Goal: Task Accomplishment & Management: Use online tool/utility

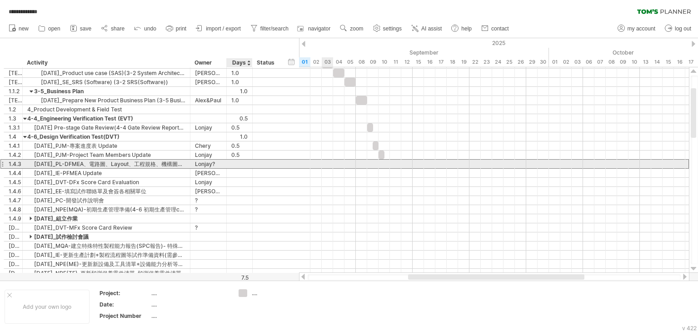
click at [240, 162] on div at bounding box center [239, 163] width 16 height 9
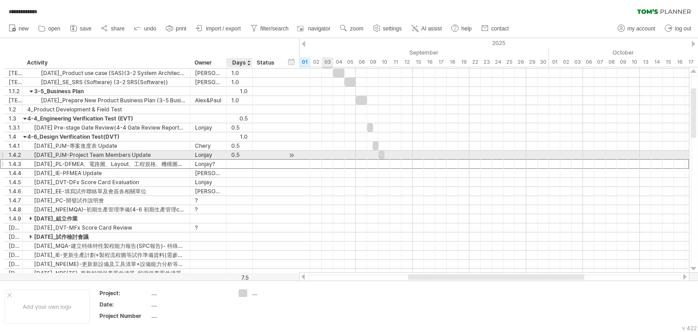
click at [241, 153] on div "0.5" at bounding box center [239, 154] width 16 height 9
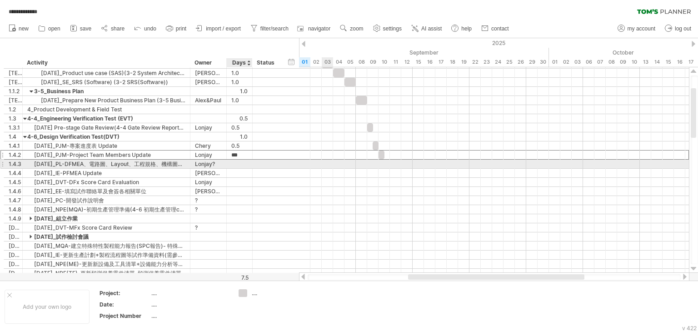
click at [239, 164] on div at bounding box center [239, 163] width 16 height 9
type input "***"
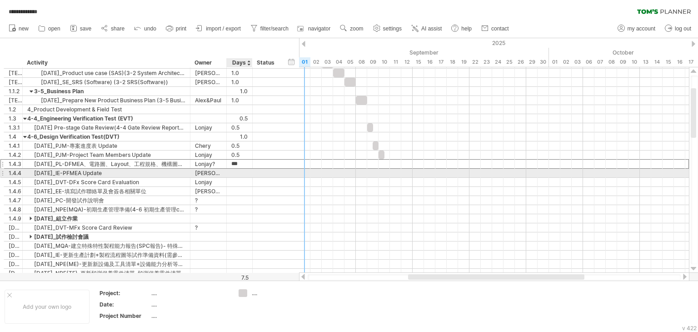
click at [238, 172] on div at bounding box center [239, 172] width 16 height 9
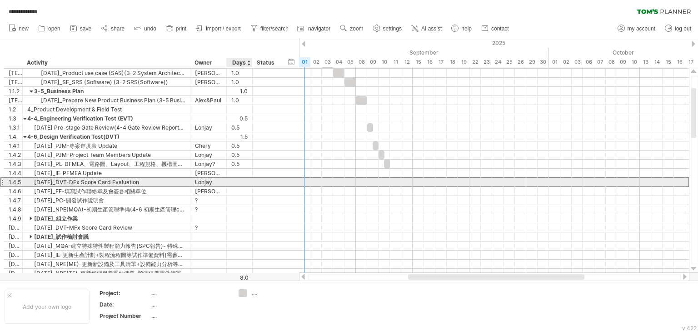
click at [238, 179] on div at bounding box center [239, 182] width 16 height 9
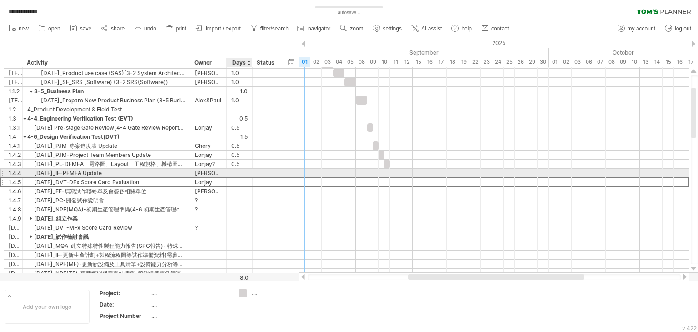
scroll to position [0, 0]
click at [238, 170] on div at bounding box center [239, 172] width 16 height 9
type input "****"
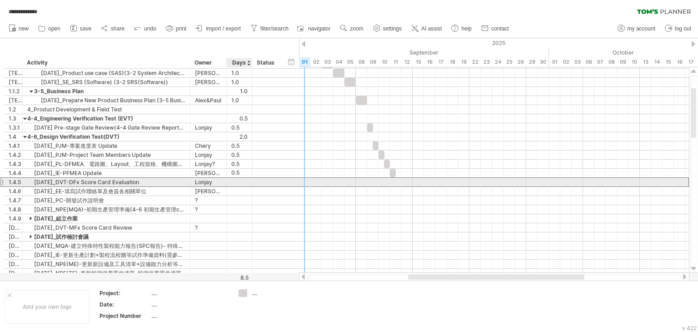
scroll to position [0, 0]
click at [237, 179] on div at bounding box center [239, 182] width 16 height 9
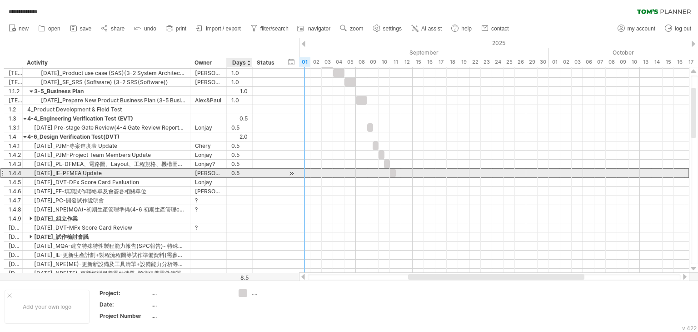
click at [235, 172] on div "0.5" at bounding box center [239, 172] width 16 height 9
type input "***"
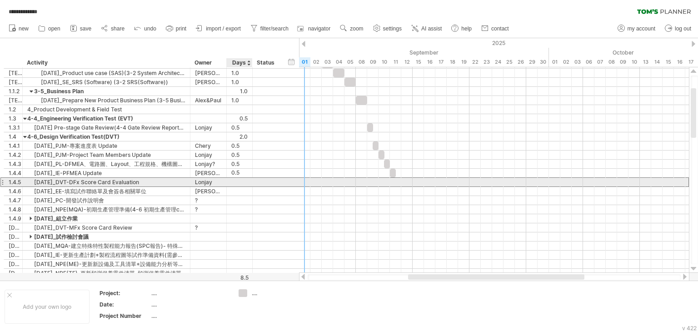
click at [237, 179] on input "text" at bounding box center [235, 182] width 8 height 9
type input "***"
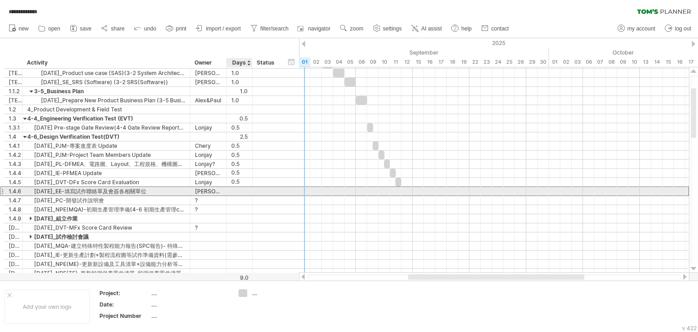
scroll to position [0, 0]
click at [239, 187] on div at bounding box center [239, 191] width 16 height 9
type input "***"
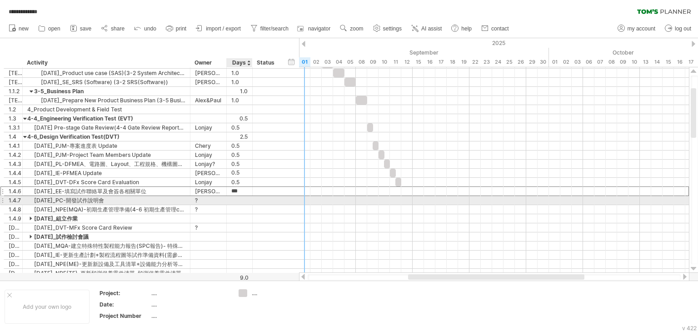
scroll to position [0, 0]
click at [241, 197] on div at bounding box center [239, 200] width 16 height 9
type input "***"
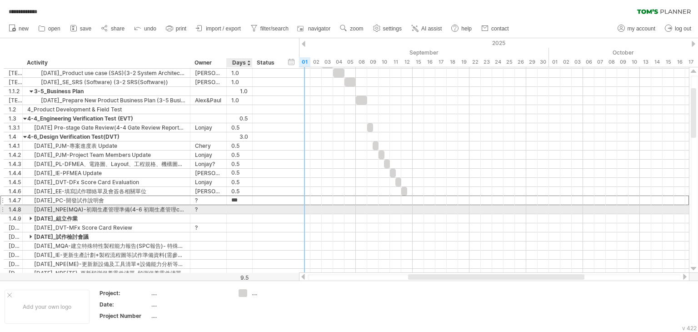
scroll to position [0, 0]
click at [236, 207] on div at bounding box center [239, 209] width 16 height 9
type input "*"
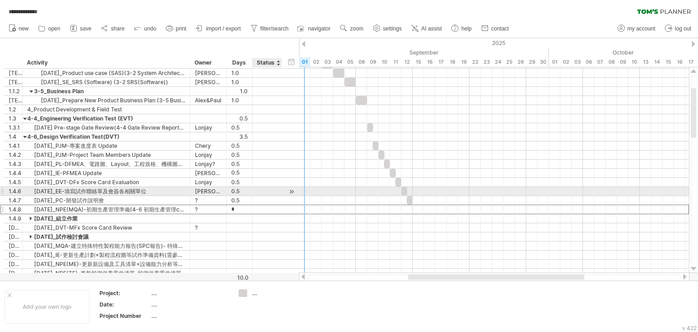
scroll to position [0, 0]
click at [262, 193] on div at bounding box center [267, 191] width 20 height 9
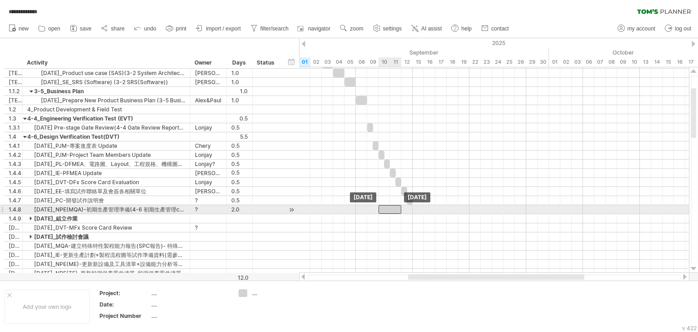
drag, startPoint x: 425, startPoint y: 208, endPoint x: 389, endPoint y: 206, distance: 36.4
click at [389, 206] on div at bounding box center [389, 209] width 23 height 9
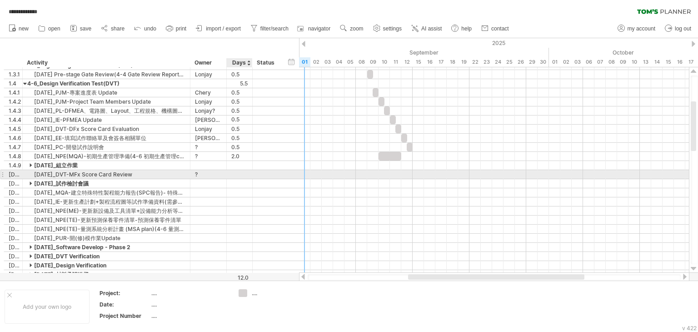
click at [237, 173] on div at bounding box center [239, 174] width 16 height 9
type input "***"
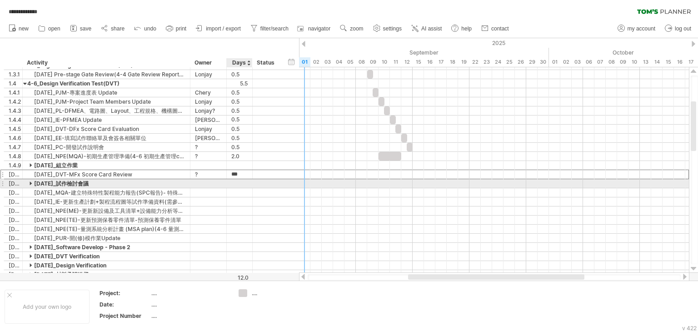
scroll to position [0, 0]
click at [236, 181] on div at bounding box center [239, 183] width 16 height 9
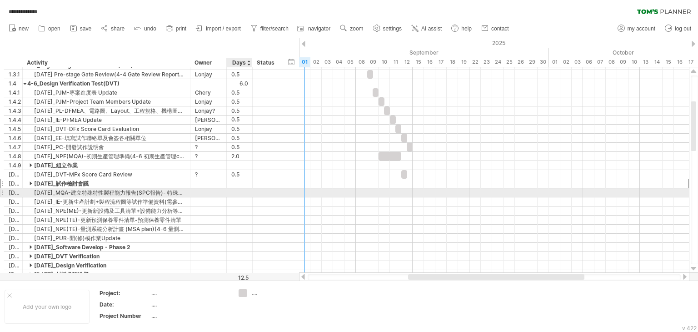
click at [236, 191] on div at bounding box center [239, 192] width 16 height 9
type input "***"
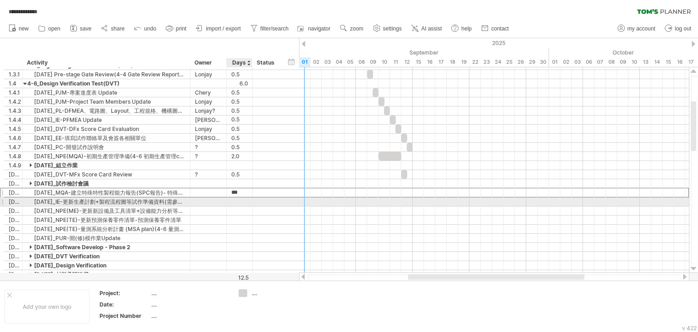
scroll to position [0, 0]
click at [242, 200] on div at bounding box center [239, 201] width 16 height 9
type input "***"
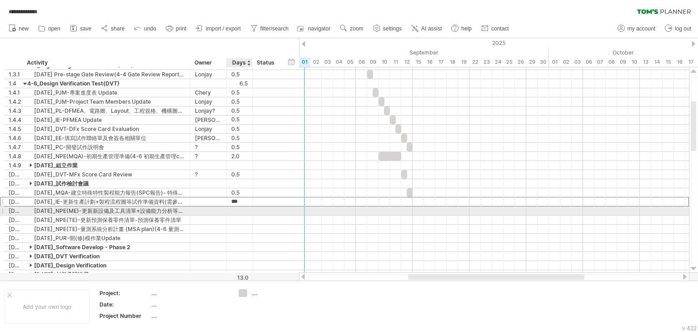
scroll to position [0, 0]
click at [240, 209] on div at bounding box center [239, 210] width 16 height 9
type input "***"
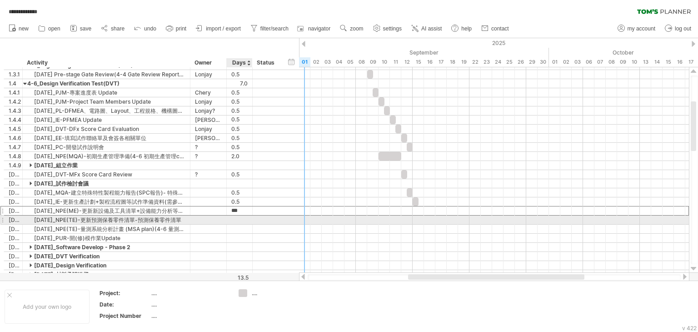
click at [238, 219] on div at bounding box center [239, 219] width 16 height 9
type input "***"
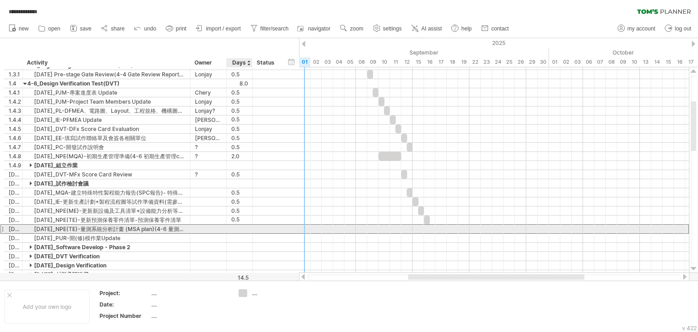
scroll to position [0, 0]
click at [239, 228] on div at bounding box center [239, 228] width 16 height 9
type input "***"
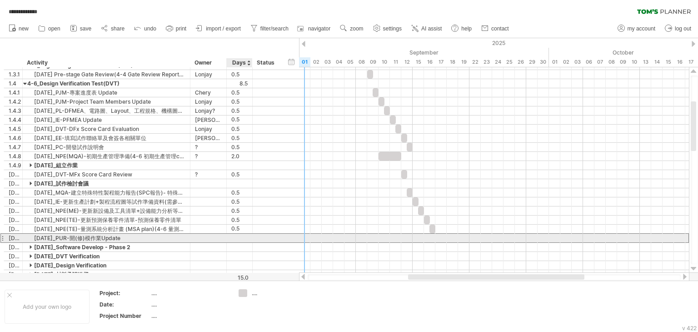
scroll to position [0, 0]
click at [239, 235] on div at bounding box center [239, 237] width 16 height 9
type input "***"
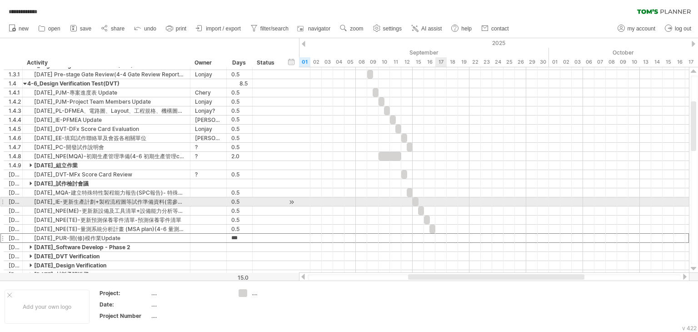
click at [444, 206] on div at bounding box center [494, 210] width 390 height 9
drag, startPoint x: 414, startPoint y: 202, endPoint x: 408, endPoint y: 202, distance: 5.9
click at [408, 202] on div at bounding box center [409, 201] width 6 height 9
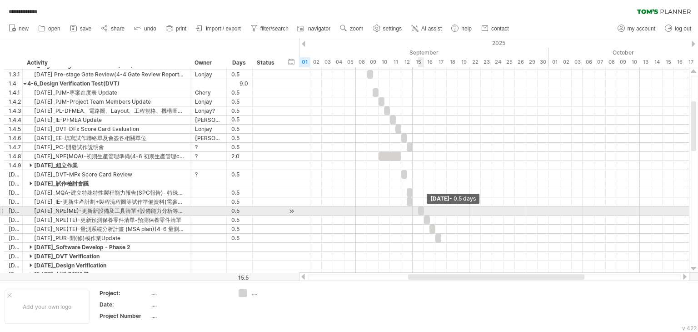
click at [422, 212] on span at bounding box center [424, 210] width 4 height 9
drag, startPoint x: 420, startPoint y: 208, endPoint x: 410, endPoint y: 211, distance: 10.5
click at [410, 211] on div at bounding box center [409, 210] width 6 height 9
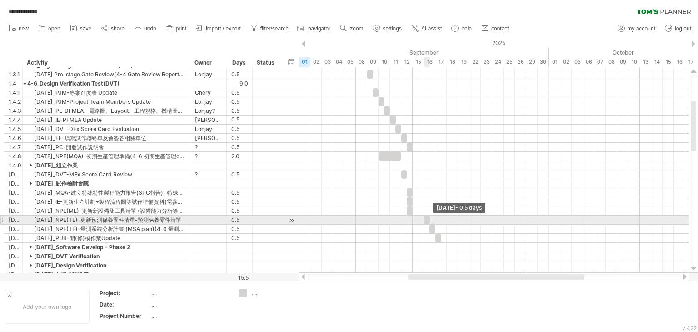
drag, startPoint x: 427, startPoint y: 218, endPoint x: 403, endPoint y: 221, distance: 23.7
click at [403, 221] on div "[DATE] - 0.5 days [DATE]" at bounding box center [494, 169] width 390 height 205
drag, startPoint x: 426, startPoint y: 218, endPoint x: 409, endPoint y: 220, distance: 17.9
click at [409, 220] on div at bounding box center [409, 219] width 6 height 9
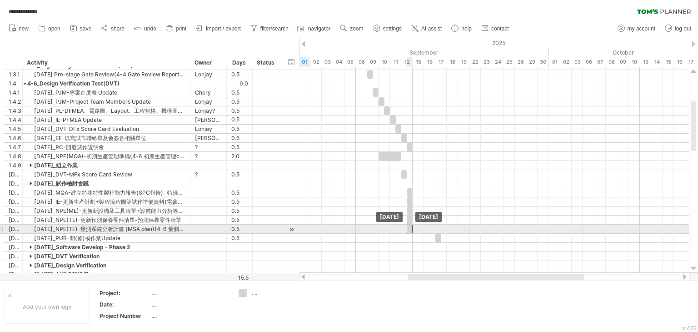
drag, startPoint x: 432, startPoint y: 226, endPoint x: 407, endPoint y: 227, distance: 25.0
click at [407, 227] on div at bounding box center [409, 228] width 6 height 9
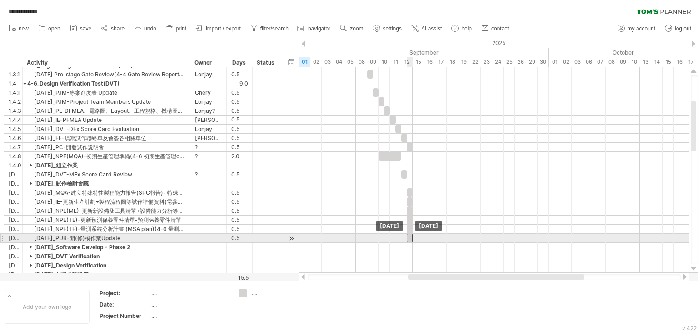
drag, startPoint x: 438, startPoint y: 236, endPoint x: 409, endPoint y: 237, distance: 29.1
click at [409, 237] on div at bounding box center [409, 237] width 6 height 9
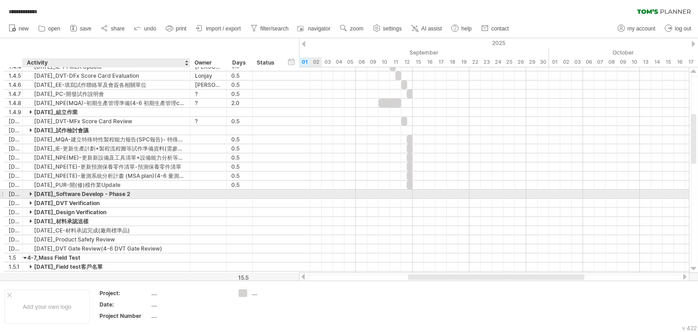
click at [30, 193] on div at bounding box center [32, 193] width 4 height 9
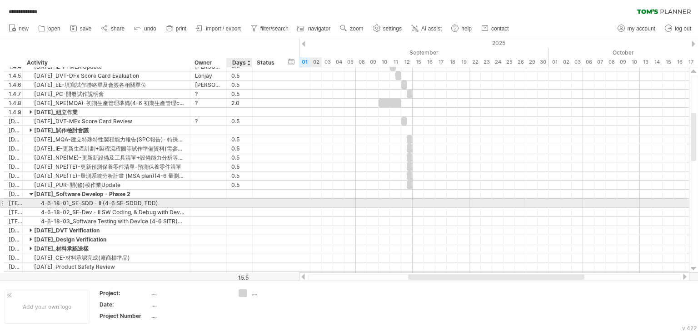
click at [242, 200] on div at bounding box center [239, 202] width 16 height 9
type input "*"
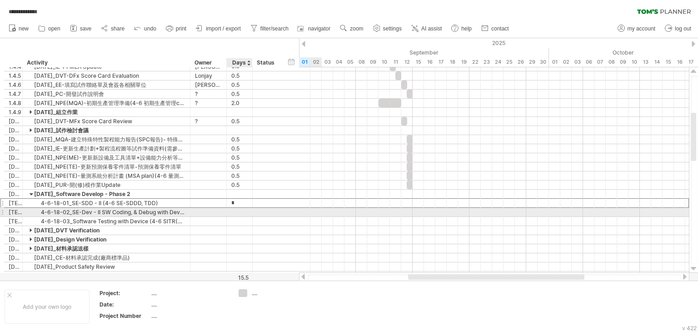
scroll to position [0, 0]
click at [243, 210] on div at bounding box center [239, 212] width 16 height 9
type input "***"
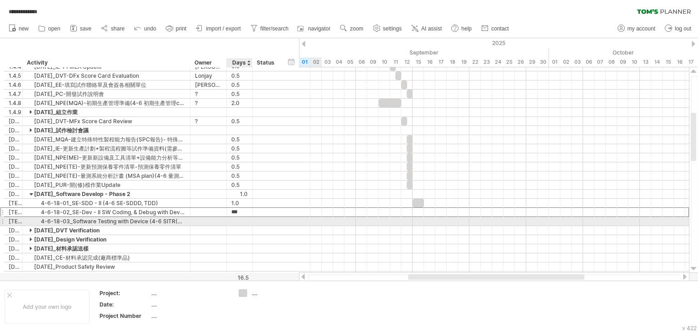
click at [242, 220] on div at bounding box center [239, 221] width 16 height 9
type input "***"
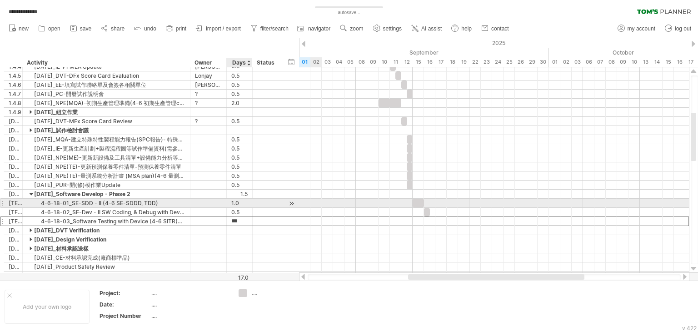
scroll to position [0, 0]
click at [242, 200] on div "1.0" at bounding box center [239, 202] width 16 height 9
type input "***"
click at [332, 199] on div at bounding box center [494, 203] width 390 height 10
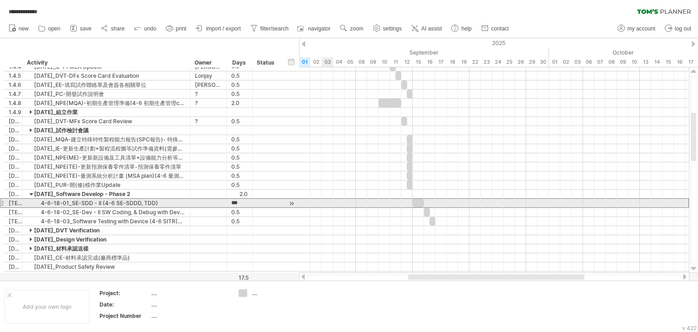
scroll to position [0, 0]
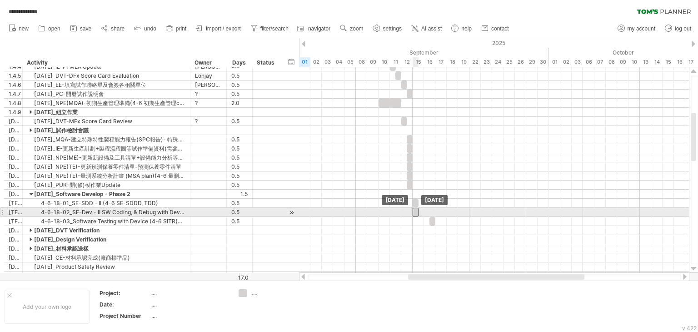
drag, startPoint x: 427, startPoint y: 210, endPoint x: 417, endPoint y: 211, distance: 10.0
click at [417, 211] on div at bounding box center [415, 212] width 6 height 9
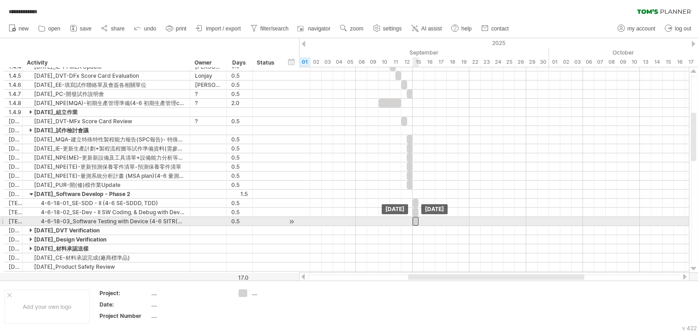
drag, startPoint x: 431, startPoint y: 218, endPoint x: 416, endPoint y: 221, distance: 15.2
click at [416, 221] on div at bounding box center [415, 221] width 6 height 9
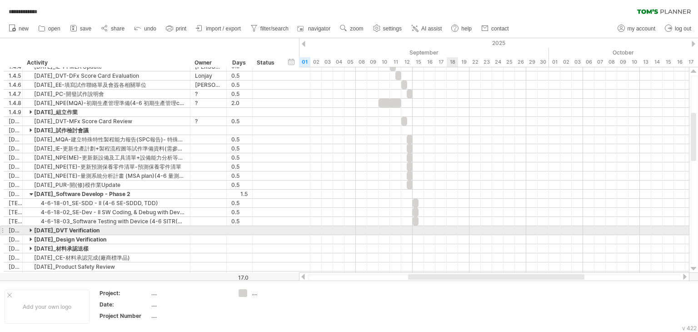
click at [456, 230] on div at bounding box center [494, 230] width 390 height 9
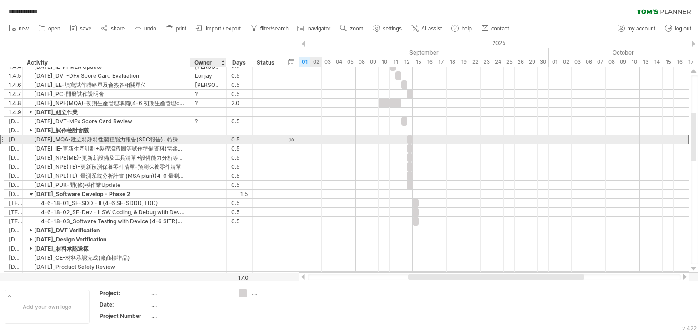
click at [205, 137] on div at bounding box center [208, 139] width 27 height 9
type input "*"
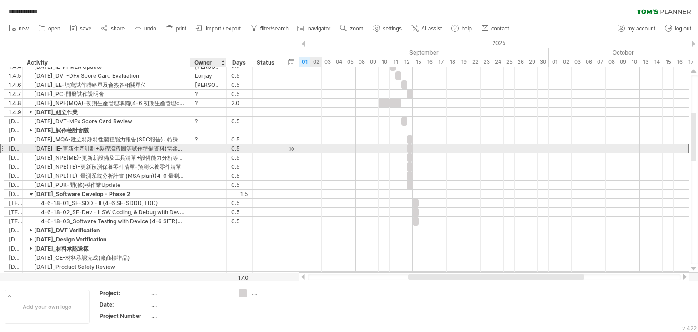
click at [203, 150] on div at bounding box center [208, 148] width 27 height 9
type input "*"
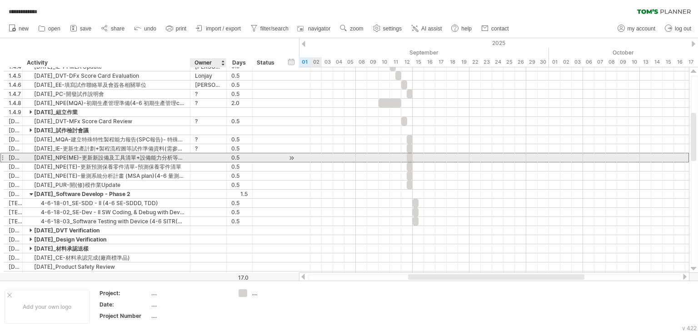
click at [202, 156] on div at bounding box center [208, 157] width 27 height 9
type input "*"
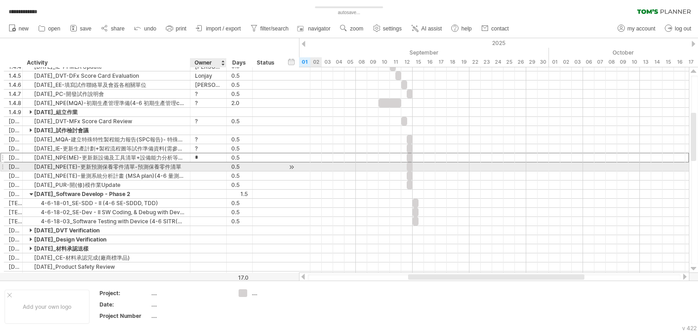
click at [203, 163] on div at bounding box center [208, 166] width 27 height 9
type input "*"
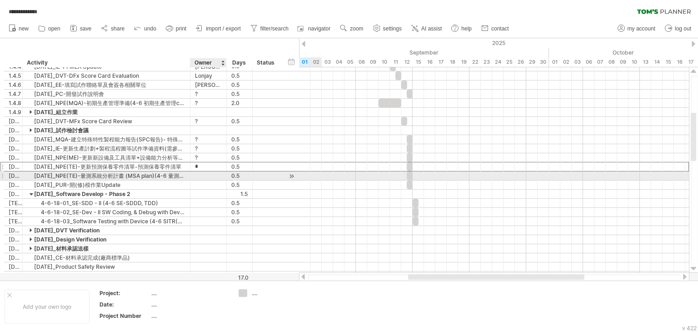
click at [200, 177] on div at bounding box center [208, 175] width 27 height 9
type input "*"
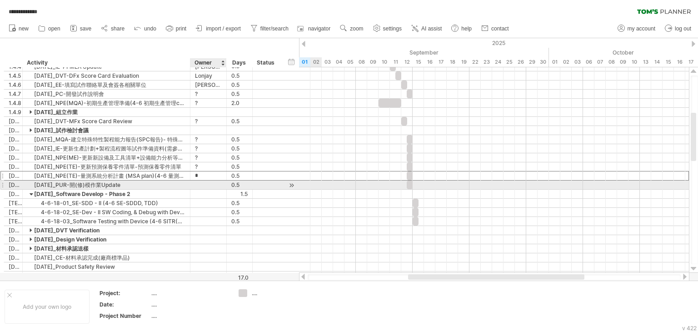
click at [204, 185] on div at bounding box center [208, 184] width 27 height 9
type input "*"
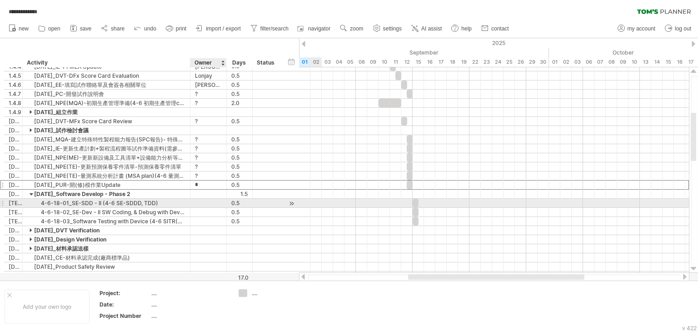
click at [206, 202] on div at bounding box center [208, 202] width 27 height 9
type input "****"
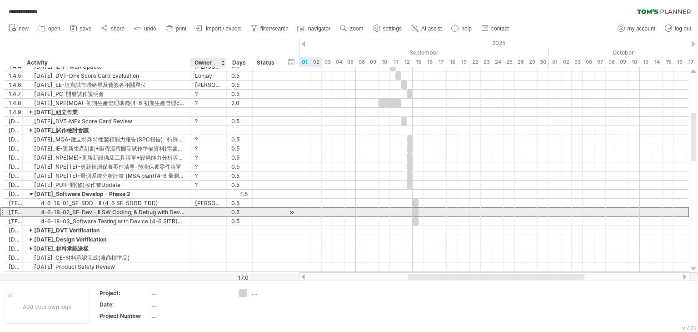
click at [203, 209] on div at bounding box center [208, 212] width 27 height 9
type input "****"
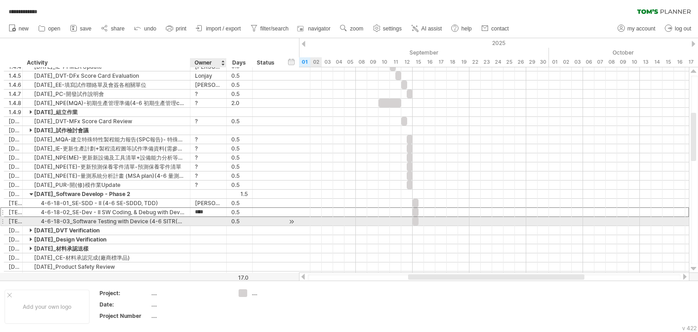
click at [203, 219] on div at bounding box center [208, 221] width 27 height 9
type input "****"
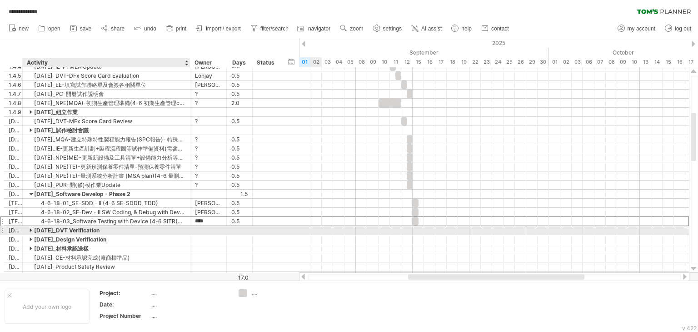
click at [30, 228] on div at bounding box center [32, 230] width 4 height 9
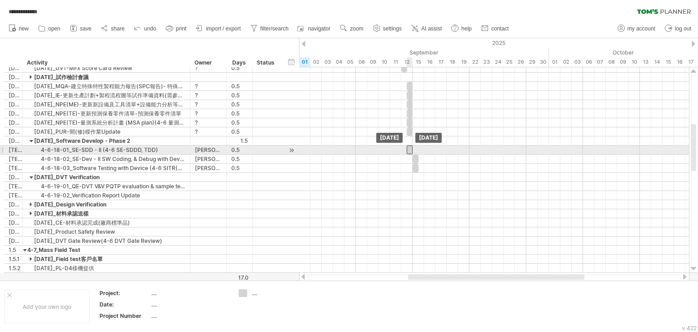
drag, startPoint x: 414, startPoint y: 148, endPoint x: 409, endPoint y: 148, distance: 5.0
click at [409, 148] on div at bounding box center [409, 149] width 6 height 9
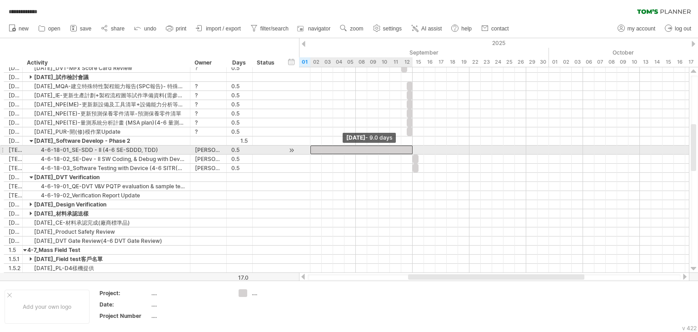
drag, startPoint x: 406, startPoint y: 149, endPoint x: 312, endPoint y: 152, distance: 94.5
click at [312, 152] on div at bounding box center [361, 149] width 102 height 9
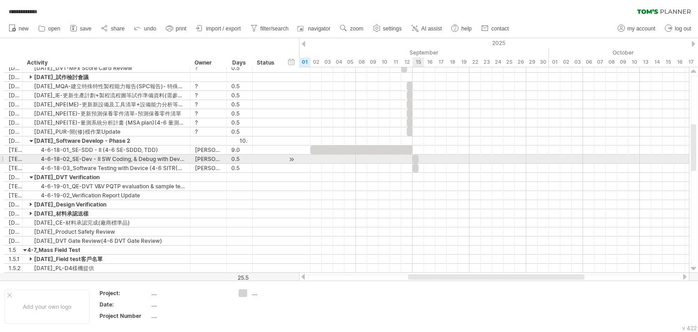
click at [416, 158] on div at bounding box center [415, 158] width 6 height 9
drag, startPoint x: 411, startPoint y: 158, endPoint x: 303, endPoint y: 161, distance: 107.7
click at [303, 161] on span at bounding box center [305, 158] width 4 height 9
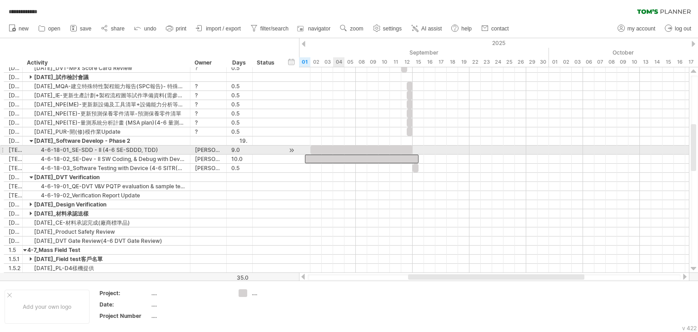
click at [334, 149] on div at bounding box center [361, 149] width 102 height 9
drag, startPoint x: 310, startPoint y: 147, endPoint x: 303, endPoint y: 147, distance: 6.8
click at [303, 147] on span at bounding box center [305, 149] width 4 height 9
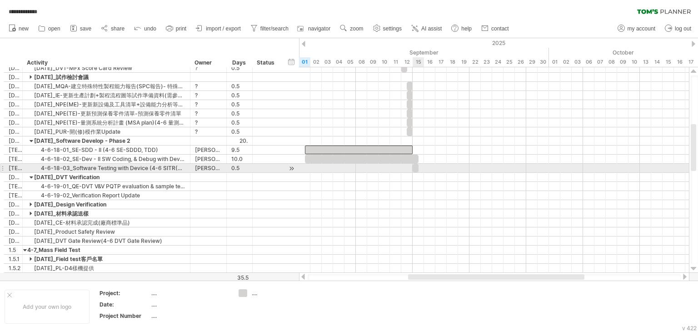
click at [414, 167] on div at bounding box center [415, 167] width 6 height 9
drag, startPoint x: 411, startPoint y: 168, endPoint x: 305, endPoint y: 169, distance: 105.8
click at [305, 169] on span at bounding box center [305, 167] width 4 height 9
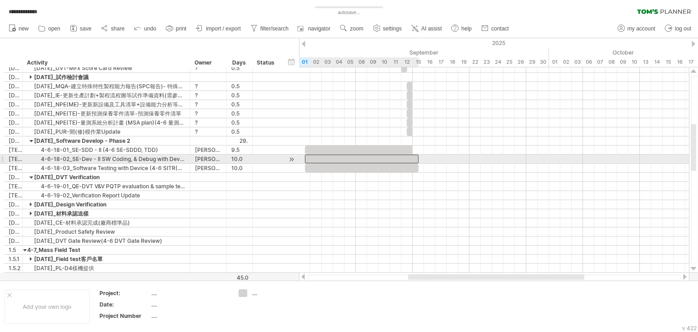
click at [410, 160] on div at bounding box center [362, 158] width 114 height 9
drag, startPoint x: 418, startPoint y: 157, endPoint x: 402, endPoint y: 158, distance: 15.9
click at [402, 158] on span at bounding box center [401, 158] width 4 height 9
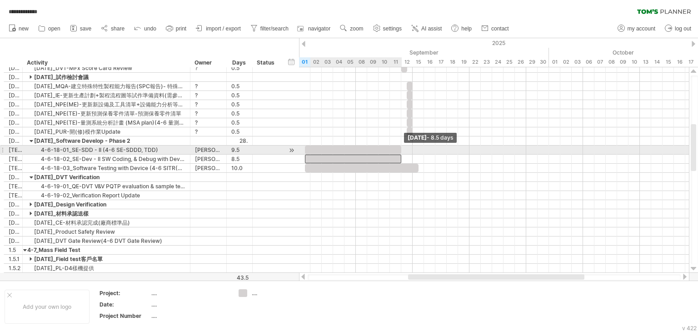
drag, startPoint x: 412, startPoint y: 149, endPoint x: 400, endPoint y: 151, distance: 12.4
click at [400, 150] on span at bounding box center [401, 149] width 4 height 9
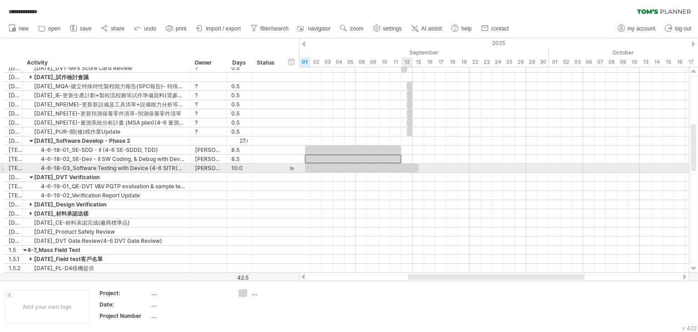
click at [409, 166] on div at bounding box center [362, 167] width 114 height 9
drag, startPoint x: 418, startPoint y: 167, endPoint x: 398, endPoint y: 168, distance: 20.0
click at [398, 168] on div "[DATE] - 8.5 days [DATE]" at bounding box center [494, 169] width 390 height 205
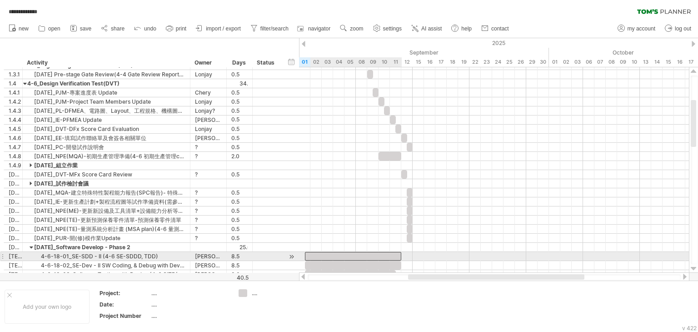
click at [394, 253] on div at bounding box center [353, 256] width 97 height 9
drag, startPoint x: 399, startPoint y: 253, endPoint x: 389, endPoint y: 253, distance: 10.0
click at [389, 253] on span at bounding box center [390, 256] width 4 height 9
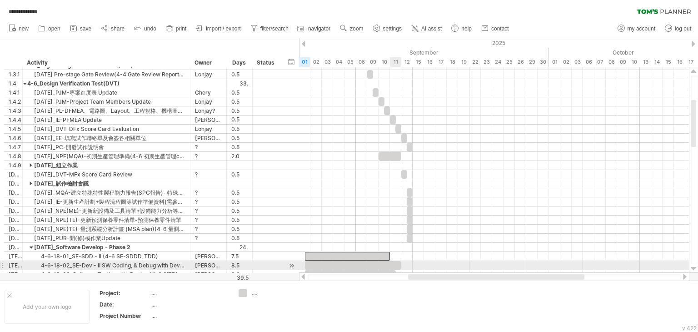
click at [393, 262] on div at bounding box center [353, 265] width 97 height 9
drag, startPoint x: 400, startPoint y: 261, endPoint x: 387, endPoint y: 262, distance: 12.3
click at [388, 262] on span at bounding box center [390, 265] width 4 height 9
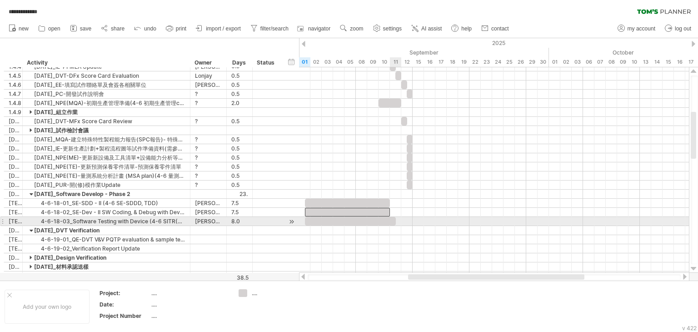
click at [390, 221] on div at bounding box center [350, 221] width 91 height 9
drag, startPoint x: 394, startPoint y: 220, endPoint x: 386, endPoint y: 220, distance: 8.2
click at [386, 220] on div at bounding box center [347, 221] width 85 height 9
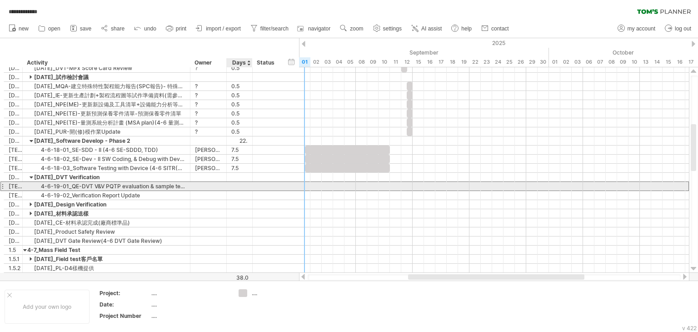
click at [243, 184] on div at bounding box center [239, 186] width 16 height 9
type input "*"
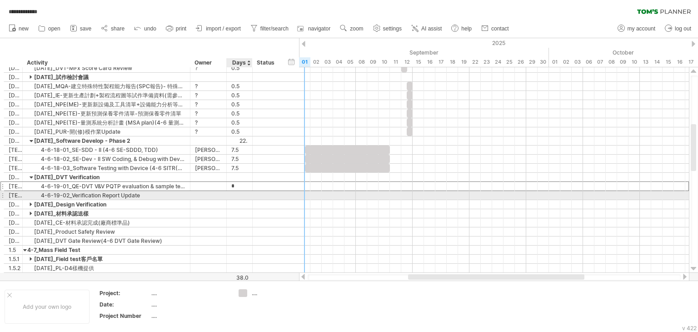
scroll to position [0, 0]
click at [238, 192] on div at bounding box center [239, 195] width 16 height 9
type input "*"
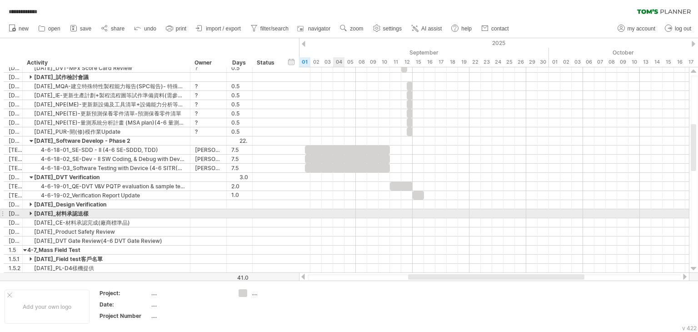
scroll to position [0, 0]
click at [336, 213] on div at bounding box center [494, 213] width 390 height 9
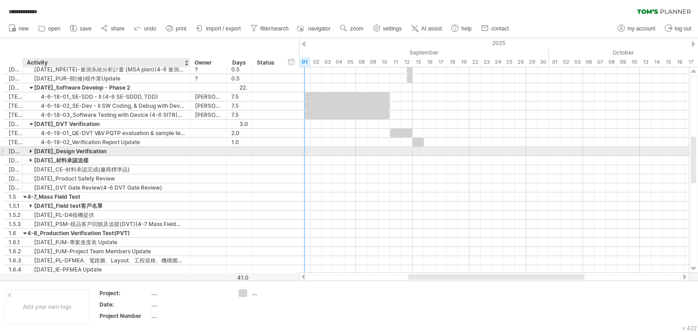
click at [31, 151] on div at bounding box center [32, 151] width 4 height 9
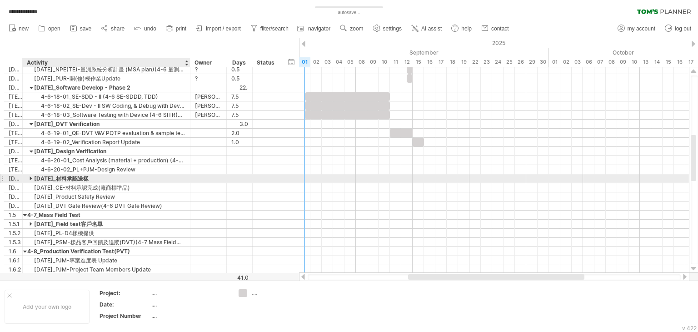
click at [31, 177] on div at bounding box center [32, 178] width 4 height 9
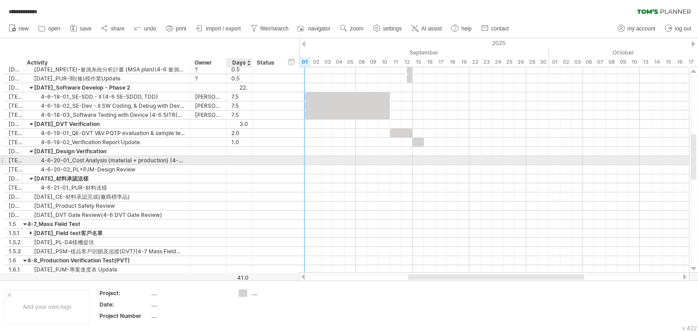
click at [239, 162] on div at bounding box center [239, 160] width 16 height 9
type input "***"
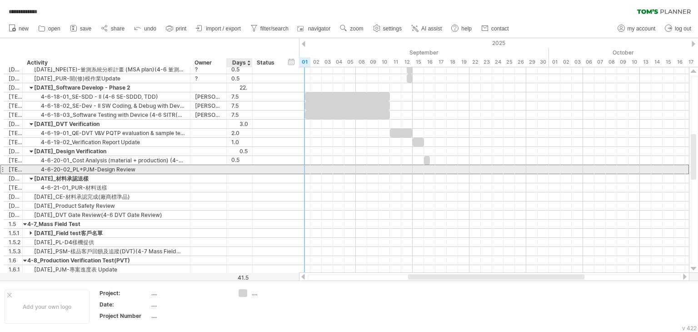
scroll to position [0, 0]
click at [239, 169] on div at bounding box center [239, 169] width 16 height 9
type input "***"
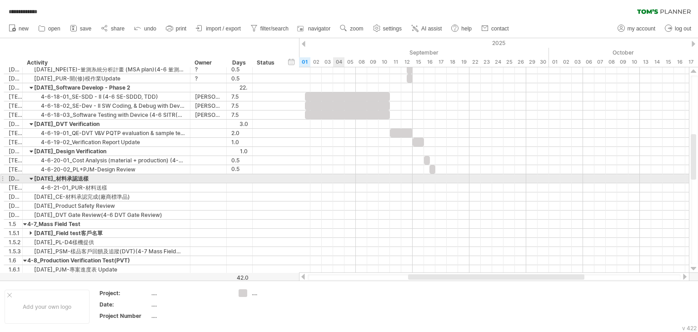
click at [343, 175] on div at bounding box center [494, 178] width 390 height 9
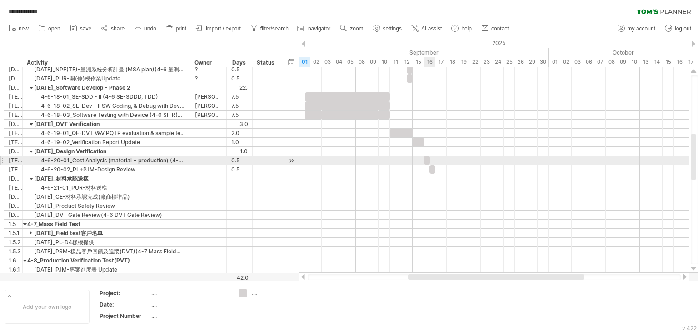
click at [426, 158] on div at bounding box center [427, 160] width 6 height 9
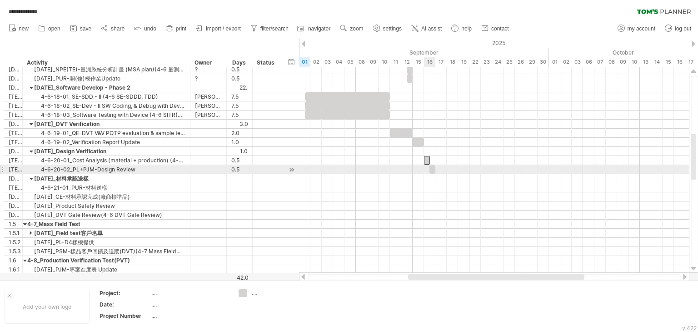
click at [433, 168] on span at bounding box center [435, 169] width 4 height 9
click at [431, 169] on div at bounding box center [432, 169] width 6 height 9
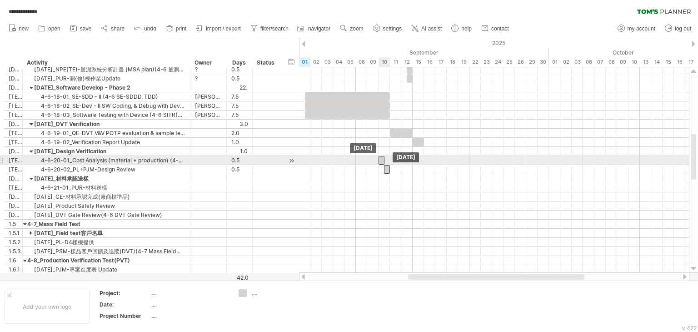
drag, startPoint x: 426, startPoint y: 160, endPoint x: 383, endPoint y: 160, distance: 43.6
click at [383, 160] on div at bounding box center [381, 160] width 6 height 9
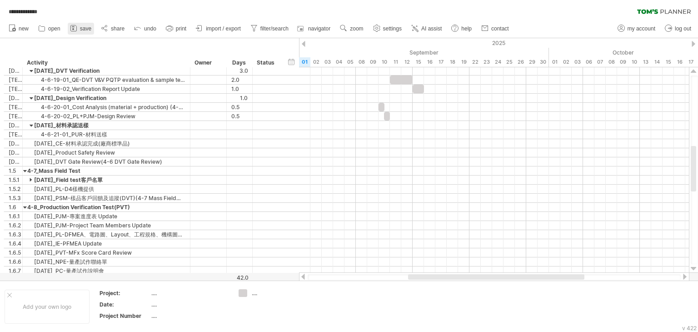
click at [80, 28] on span "save" at bounding box center [85, 28] width 11 height 6
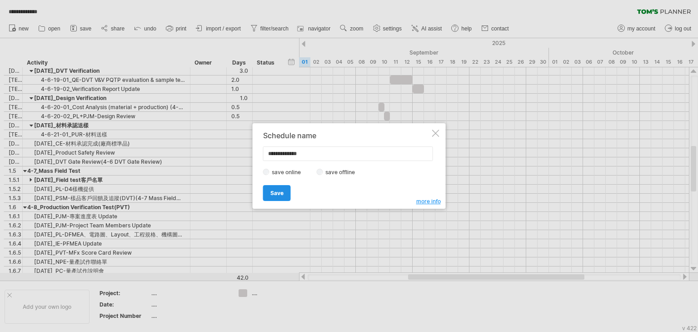
click at [273, 193] on span "Save" at bounding box center [276, 192] width 13 height 7
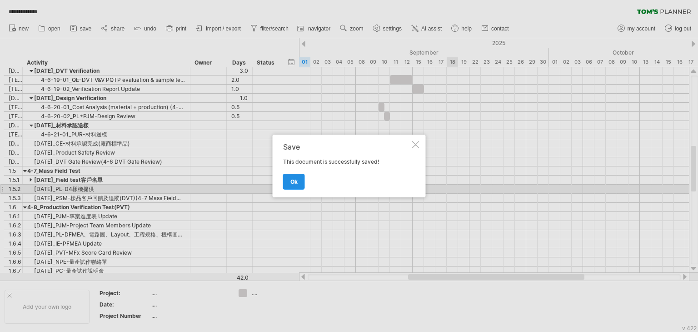
click at [290, 181] on span "ok" at bounding box center [293, 181] width 7 height 7
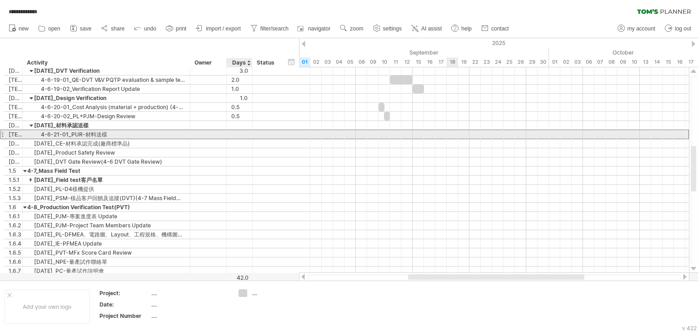
click at [236, 134] on div at bounding box center [239, 134] width 16 height 9
type input "***"
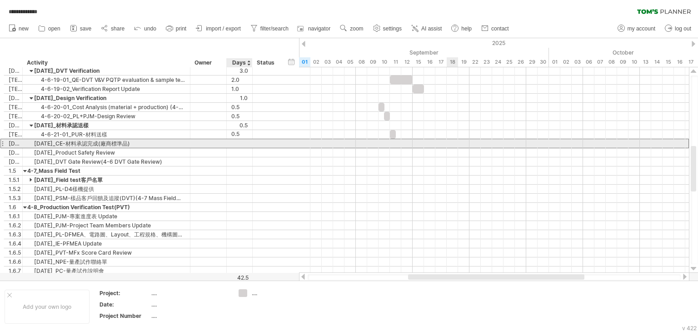
scroll to position [0, 0]
click at [241, 144] on div at bounding box center [239, 143] width 16 height 9
type input "***"
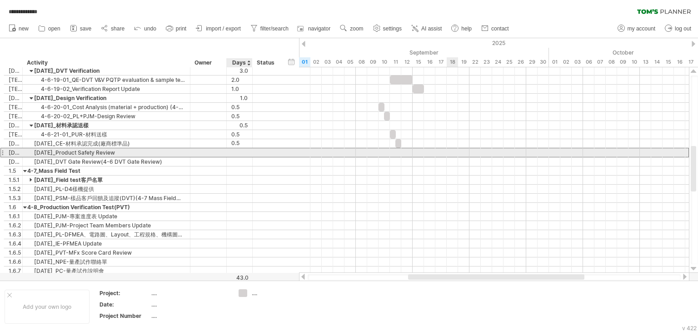
scroll to position [0, 0]
click at [243, 155] on div at bounding box center [239, 152] width 16 height 9
type input "***"
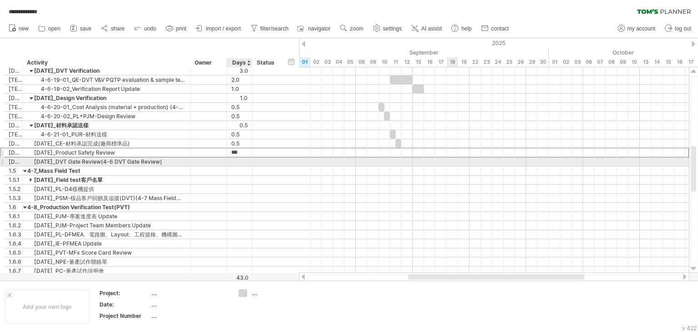
scroll to position [0, 0]
click at [244, 162] on div at bounding box center [239, 161] width 16 height 9
type input "***"
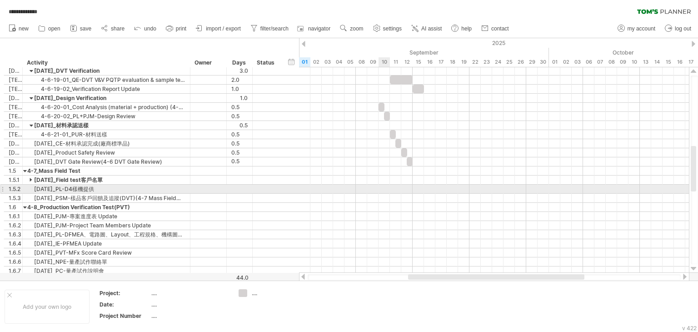
click at [383, 190] on div at bounding box center [494, 188] width 390 height 9
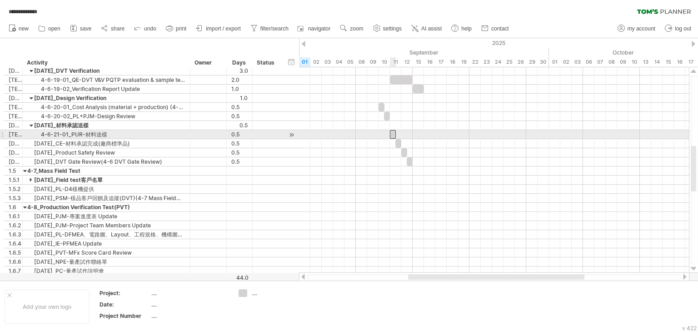
click at [392, 135] on div at bounding box center [393, 134] width 6 height 9
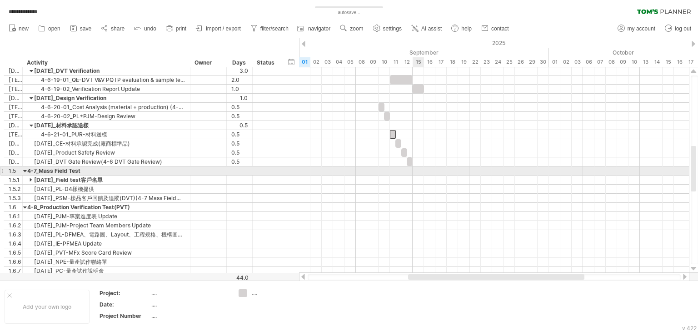
click at [420, 175] on div at bounding box center [494, 179] width 390 height 9
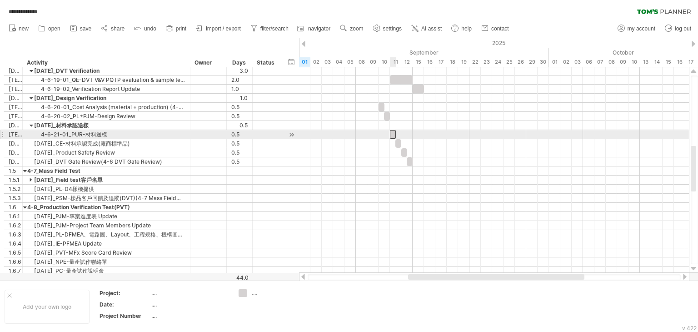
click at [392, 133] on div at bounding box center [393, 134] width 6 height 9
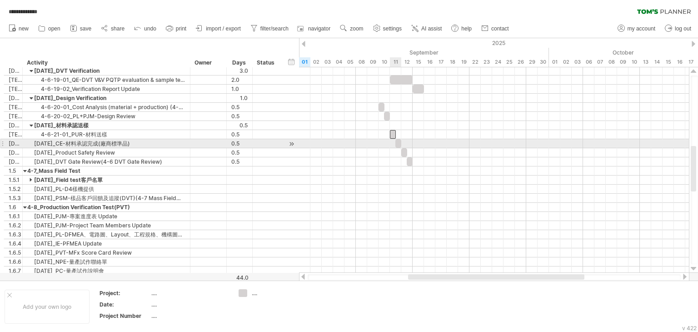
click at [397, 142] on div at bounding box center [398, 143] width 6 height 9
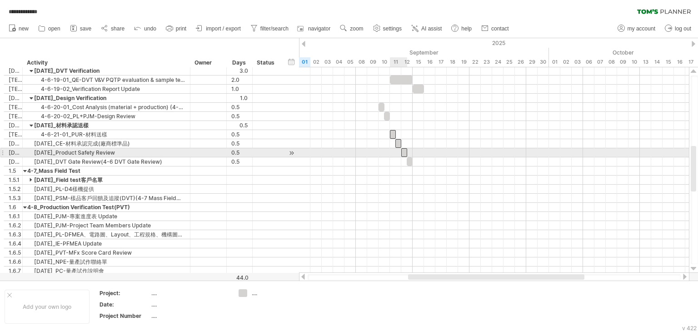
click at [403, 153] on div at bounding box center [404, 152] width 6 height 9
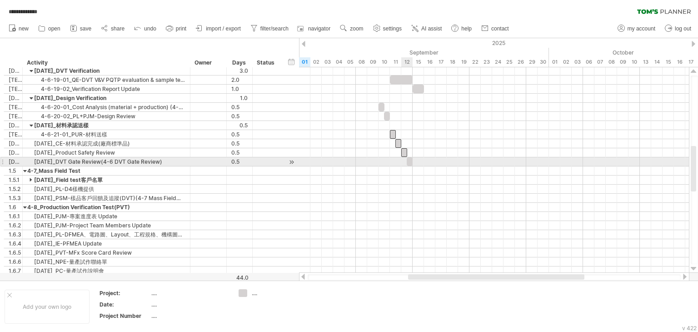
click at [409, 161] on div at bounding box center [409, 161] width 6 height 9
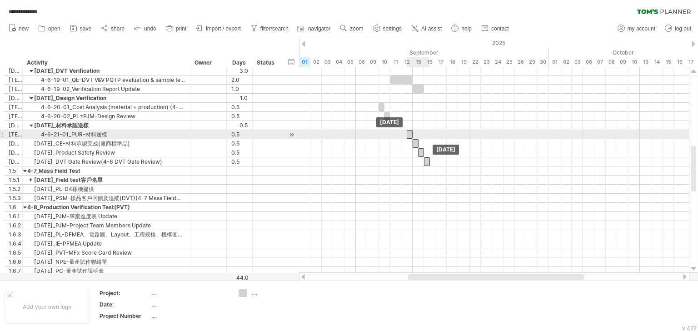
drag, startPoint x: 392, startPoint y: 134, endPoint x: 410, endPoint y: 137, distance: 18.4
click at [410, 137] on div at bounding box center [409, 134] width 6 height 9
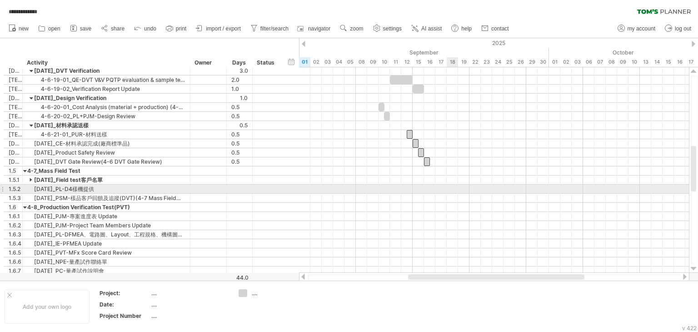
click at [454, 191] on div at bounding box center [494, 188] width 390 height 9
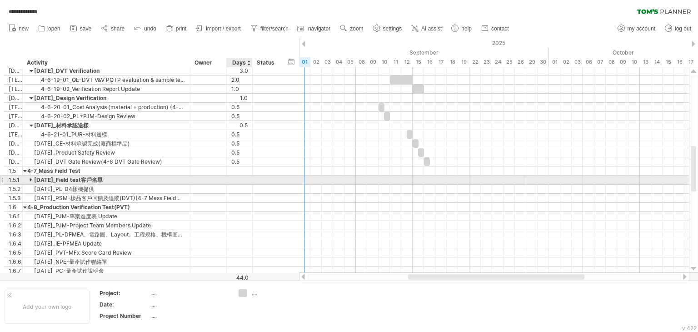
click at [241, 178] on div at bounding box center [239, 179] width 16 height 9
type input "***"
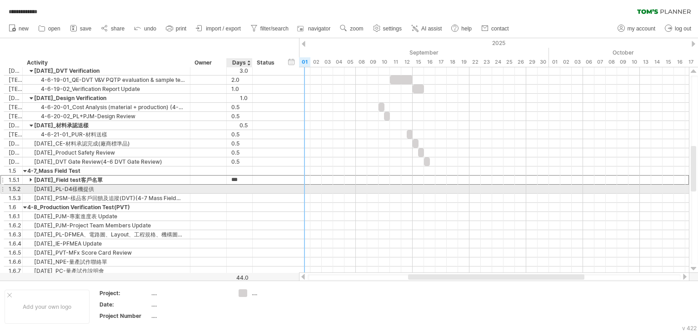
scroll to position [0, 0]
click at [240, 187] on div at bounding box center [239, 188] width 16 height 9
click at [242, 180] on div "0.5" at bounding box center [239, 179] width 16 height 9
click at [244, 184] on div at bounding box center [239, 188] width 16 height 9
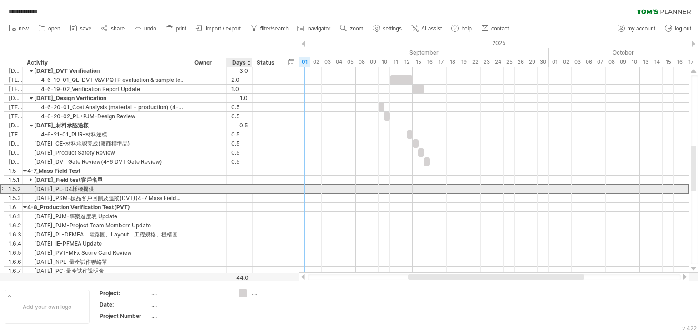
click at [244, 185] on div at bounding box center [239, 188] width 16 height 9
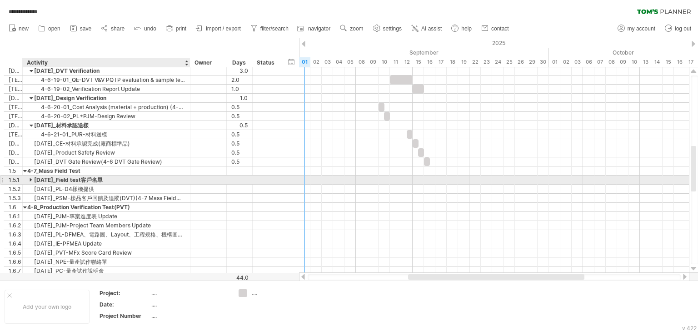
scroll to position [0, 0]
click at [31, 179] on div at bounding box center [32, 179] width 4 height 9
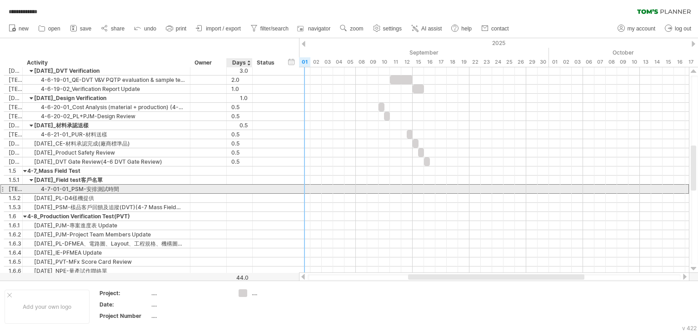
click at [243, 189] on div at bounding box center [239, 188] width 16 height 9
type input "***"
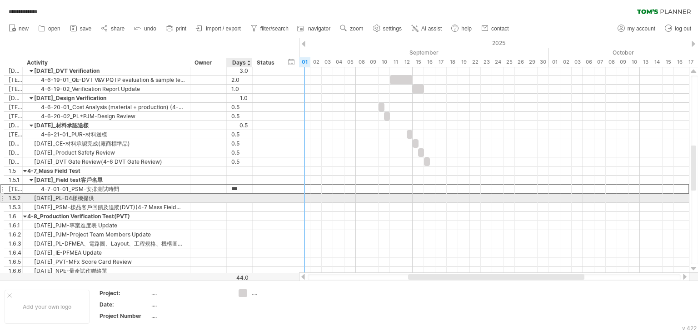
scroll to position [0, 0]
click at [242, 196] on div at bounding box center [239, 197] width 16 height 9
type input "***"
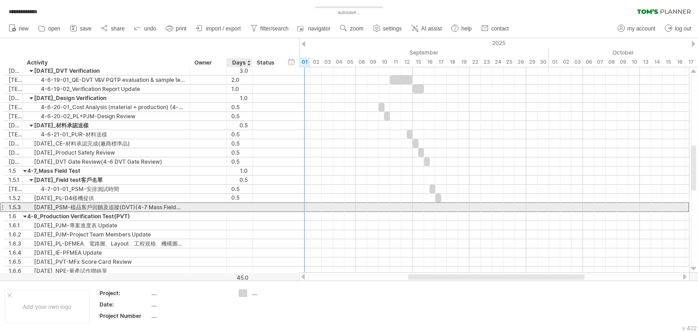
click at [241, 207] on div at bounding box center [239, 207] width 16 height 9
type input "***"
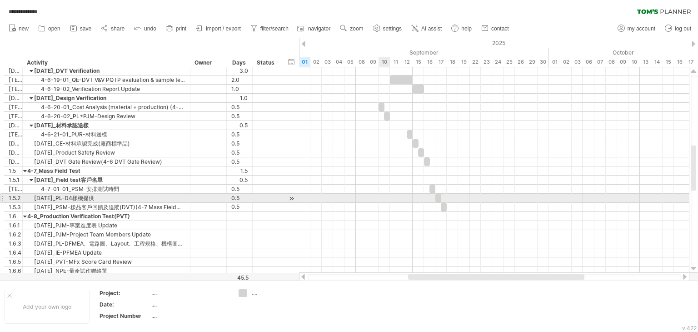
click at [385, 203] on div at bounding box center [494, 207] width 390 height 9
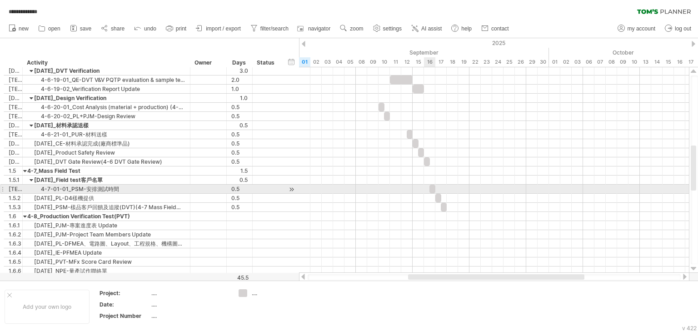
click at [431, 187] on div at bounding box center [432, 188] width 6 height 9
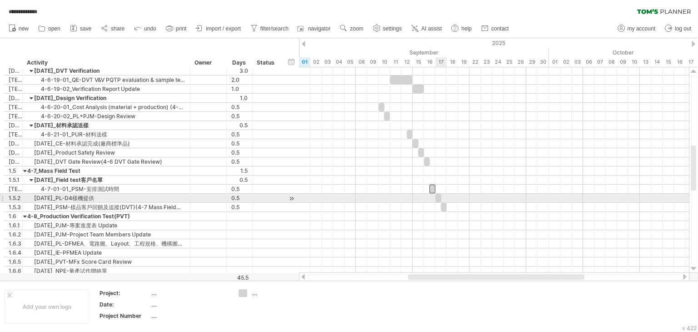
click at [438, 198] on div at bounding box center [438, 197] width 6 height 9
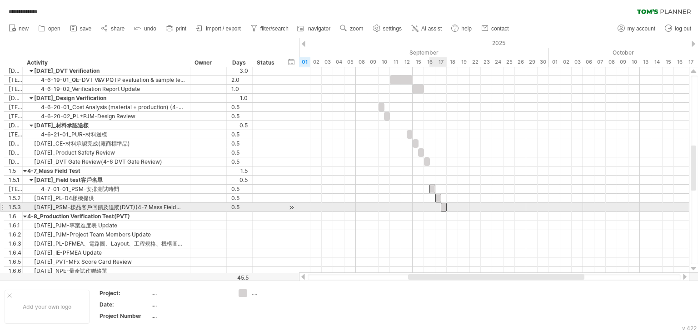
click at [444, 206] on div at bounding box center [443, 207] width 6 height 9
drag, startPoint x: 444, startPoint y: 206, endPoint x: 409, endPoint y: 205, distance: 35.0
click at [409, 205] on div at bounding box center [409, 207] width 6 height 9
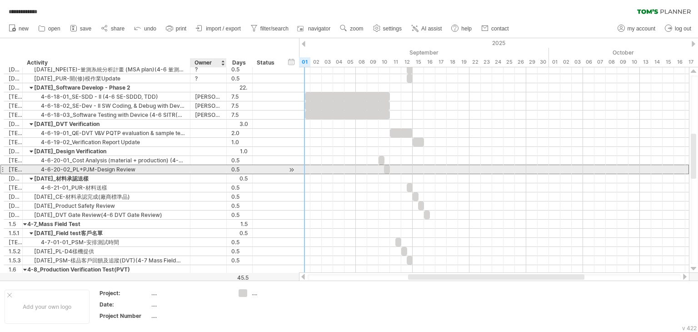
click at [201, 169] on div at bounding box center [208, 169] width 27 height 9
type input "******"
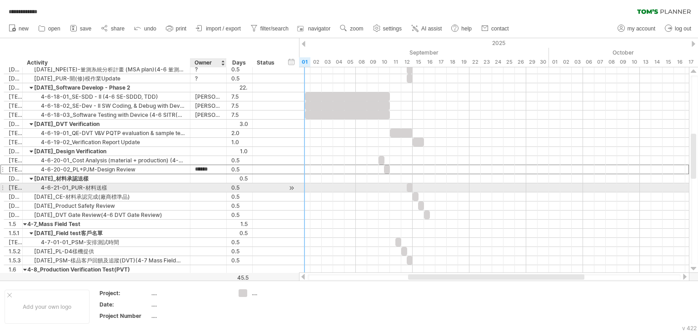
click at [207, 186] on div at bounding box center [208, 187] width 27 height 9
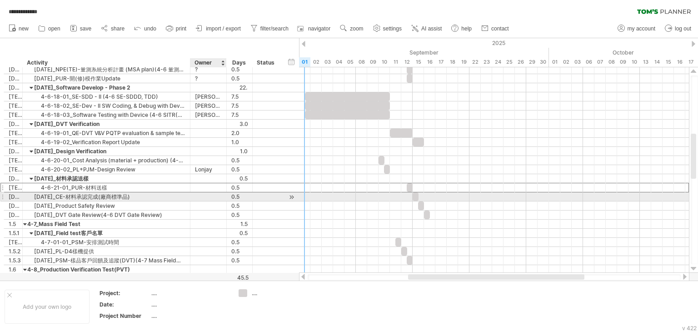
click at [207, 195] on div at bounding box center [208, 196] width 27 height 9
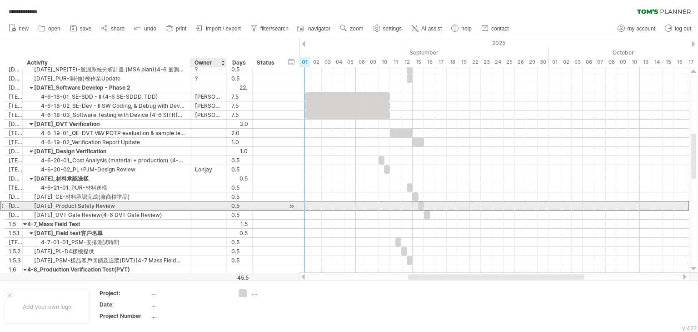
click at [207, 206] on div at bounding box center [208, 205] width 27 height 9
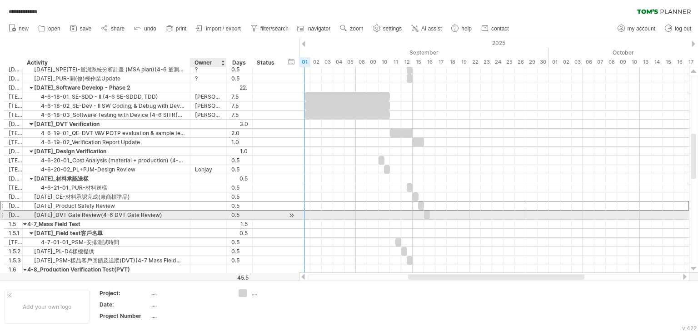
click at [206, 213] on div at bounding box center [208, 214] width 27 height 9
type input "*"
type input "******"
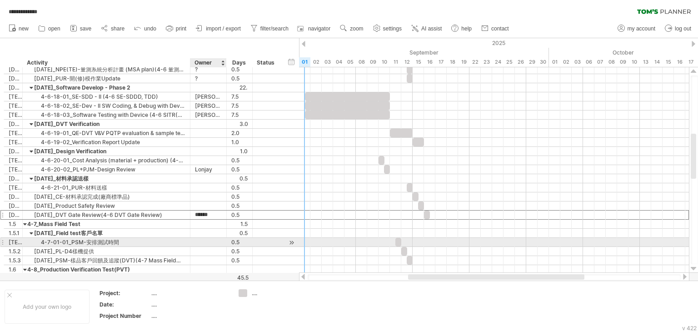
click at [201, 240] on div at bounding box center [208, 242] width 27 height 9
type input "****"
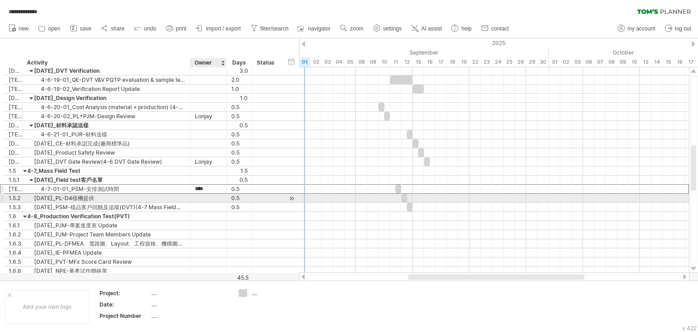
click at [210, 200] on div at bounding box center [208, 197] width 27 height 9
type input "****"
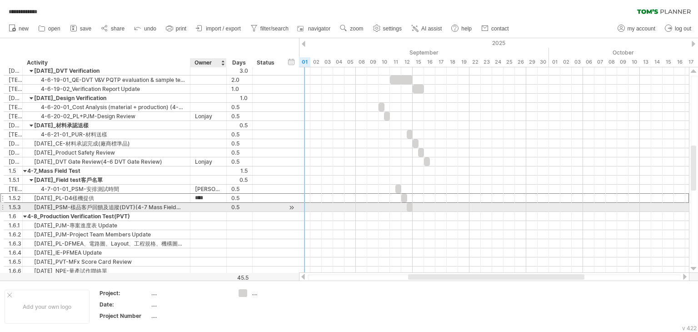
click at [209, 205] on div at bounding box center [208, 207] width 27 height 9
type input "****"
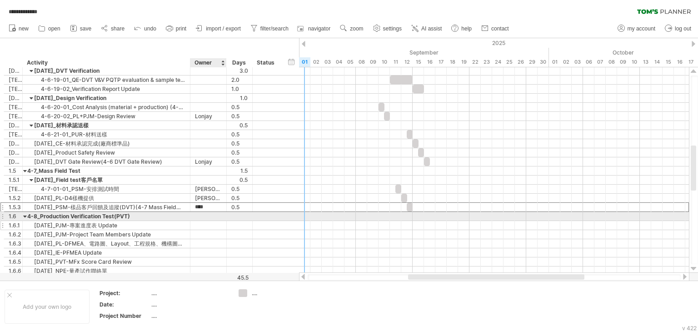
click at [210, 221] on div at bounding box center [208, 225] width 27 height 9
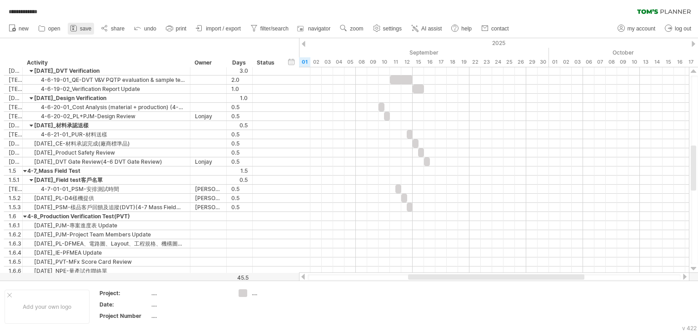
click at [80, 30] on span "save" at bounding box center [85, 28] width 11 height 6
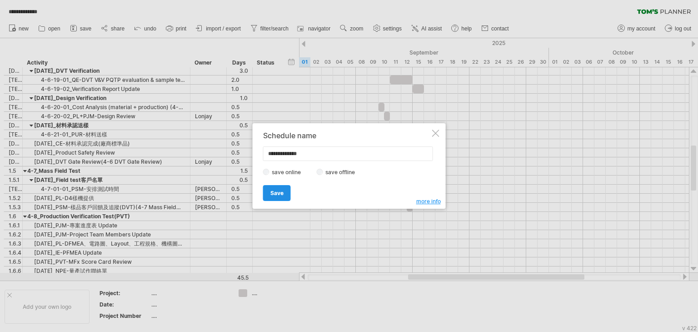
click at [279, 191] on span "Save" at bounding box center [276, 192] width 13 height 7
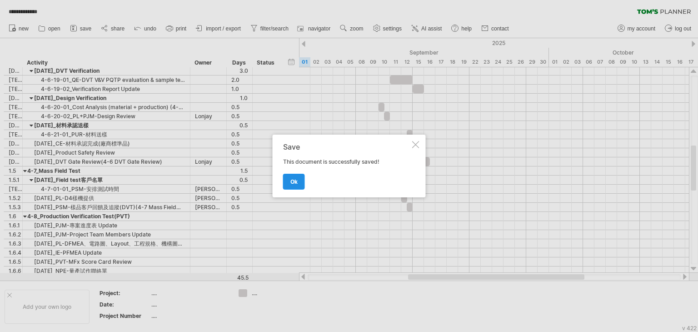
click at [295, 179] on span "ok" at bounding box center [293, 181] width 7 height 7
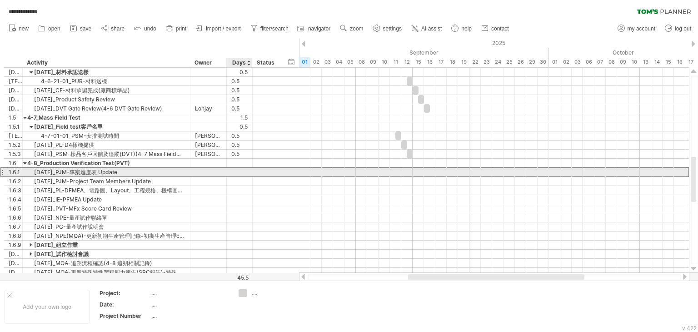
click at [235, 171] on div at bounding box center [239, 172] width 16 height 9
type input "******"
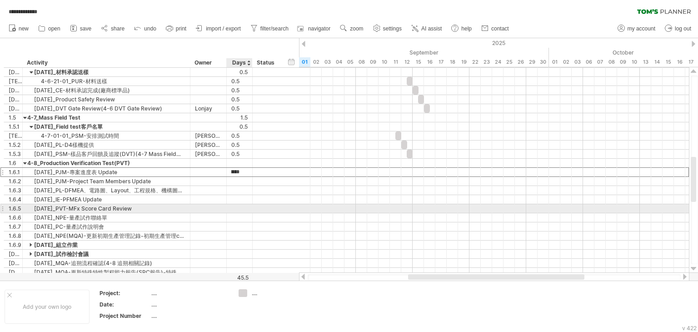
scroll to position [0, 0]
click at [246, 205] on div at bounding box center [239, 208] width 16 height 9
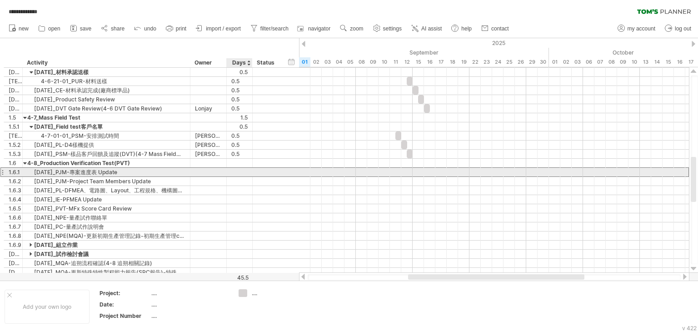
click at [240, 172] on div at bounding box center [239, 172] width 16 height 9
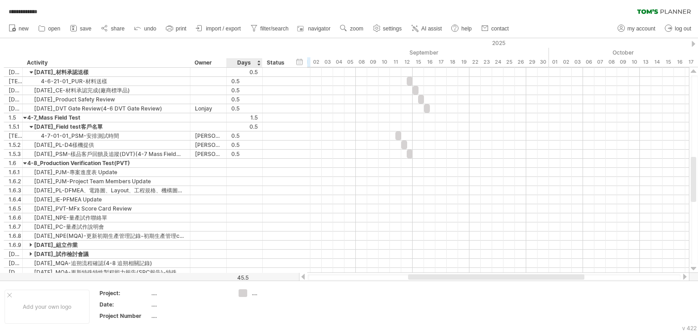
drag, startPoint x: 250, startPoint y: 62, endPoint x: 260, endPoint y: 64, distance: 10.2
click at [260, 64] on div at bounding box center [261, 62] width 3 height 9
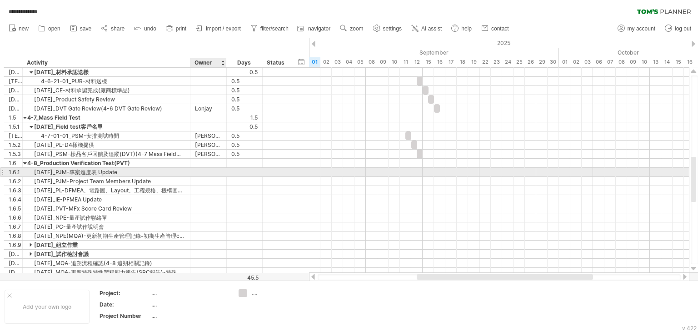
click at [211, 171] on div at bounding box center [208, 172] width 27 height 9
type input "*****"
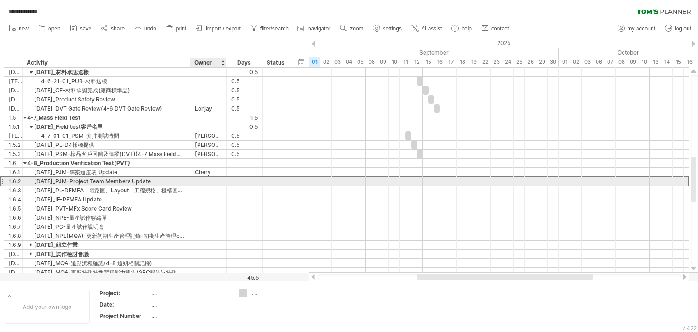
click at [209, 181] on div at bounding box center [208, 181] width 27 height 9
type input "*****"
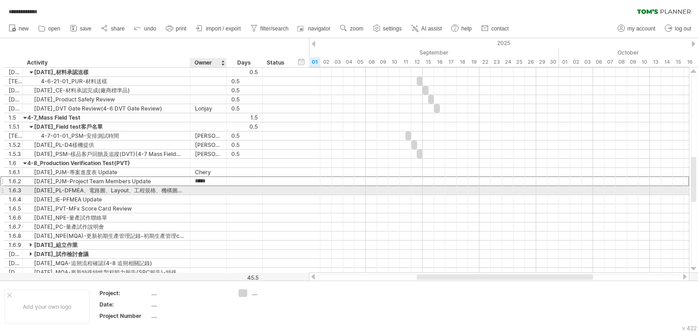
click at [209, 188] on div at bounding box center [208, 190] width 27 height 9
type input "***"
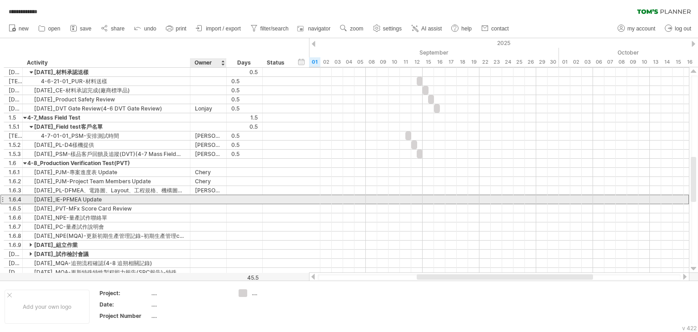
click at [208, 197] on div at bounding box center [208, 199] width 27 height 9
type input "****"
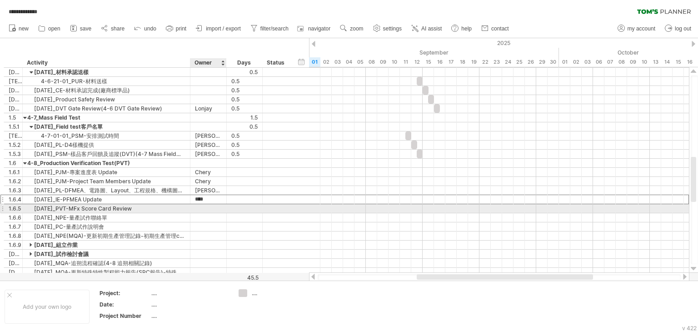
click at [208, 205] on div at bounding box center [208, 208] width 27 height 9
type input "*"
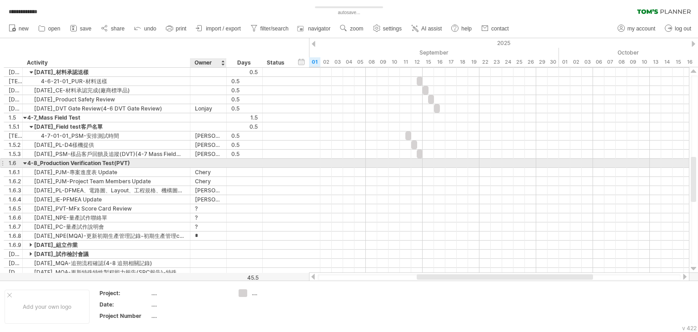
click at [217, 163] on div at bounding box center [208, 162] width 27 height 9
click at [51, 163] on div "4-8_Production Verification Test(PVT)" at bounding box center [106, 162] width 158 height 9
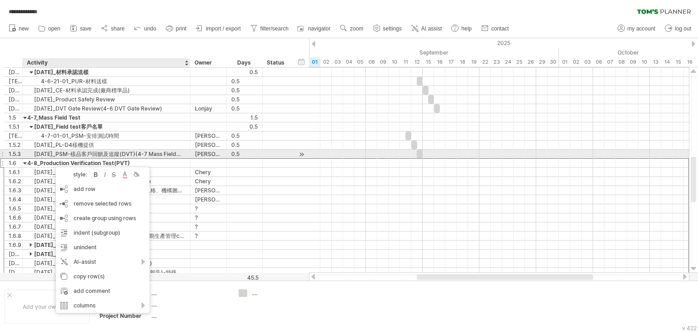
click at [304, 158] on div at bounding box center [305, 162] width 3 height 9
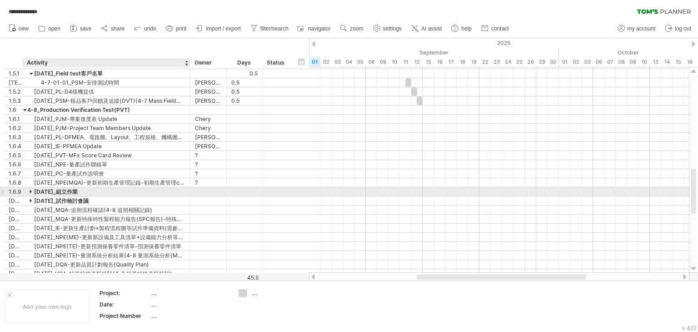
click at [30, 188] on div at bounding box center [32, 191] width 4 height 9
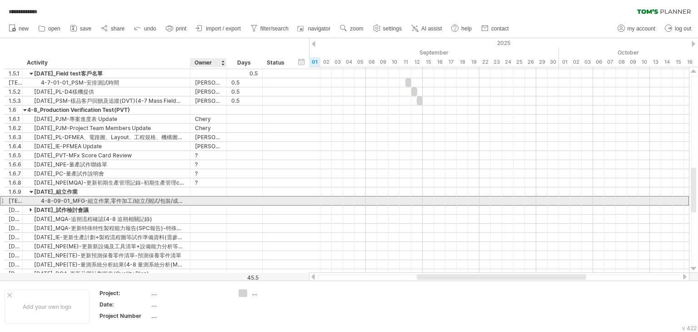
click at [202, 202] on div at bounding box center [208, 200] width 27 height 9
type input "*"
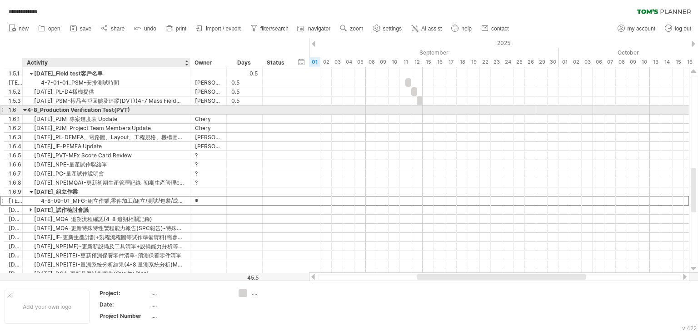
click at [168, 111] on div "4-8_Production Verification Test(PVT)" at bounding box center [106, 109] width 158 height 9
type input "**********"
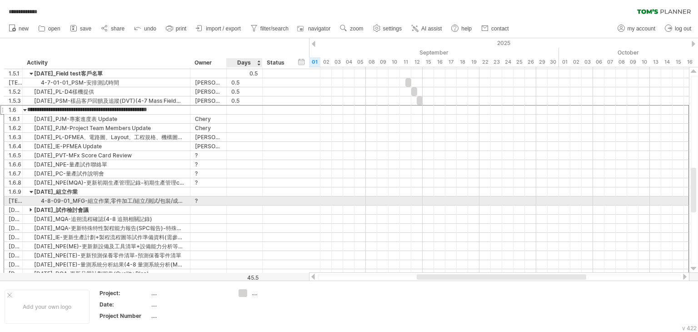
click at [260, 201] on div at bounding box center [261, 200] width 5 height 9
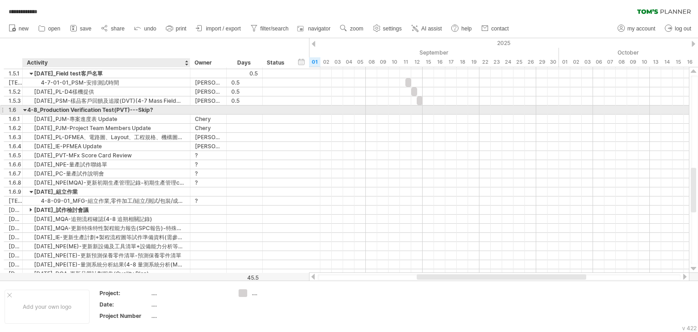
click at [171, 110] on div "4-8_Production Verification Test(PVT)---Skip?" at bounding box center [106, 109] width 158 height 9
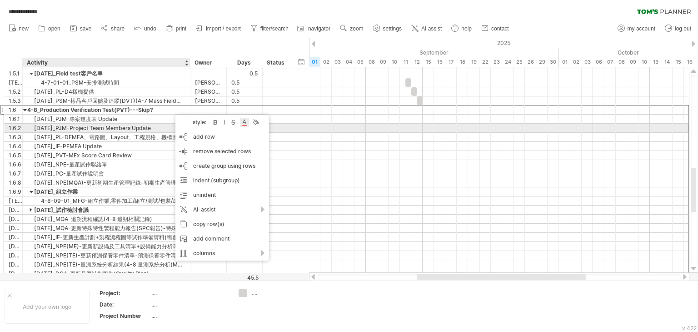
click at [247, 124] on div at bounding box center [244, 122] width 9 height 9
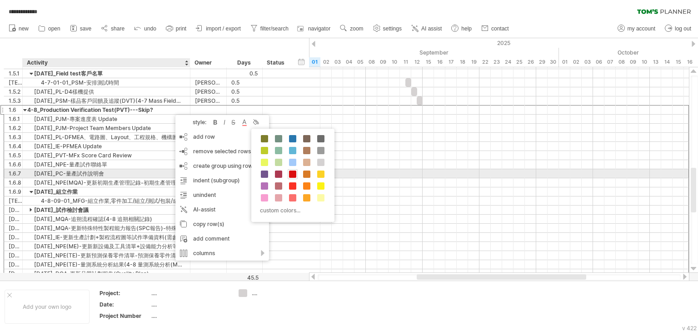
click at [292, 172] on span at bounding box center [292, 173] width 7 height 7
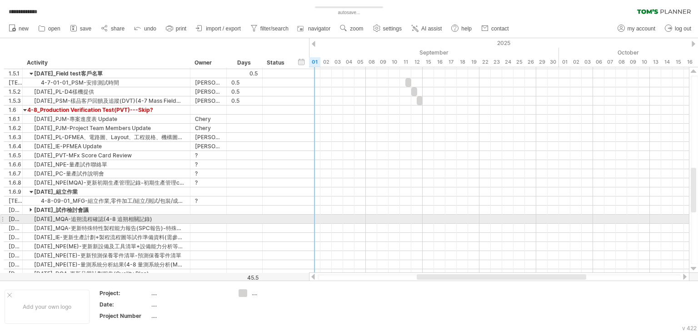
click at [310, 223] on div at bounding box center [499, 227] width 380 height 9
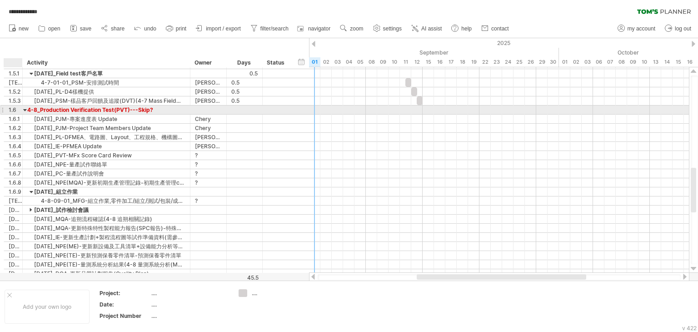
click at [25, 109] on div at bounding box center [25, 109] width 4 height 9
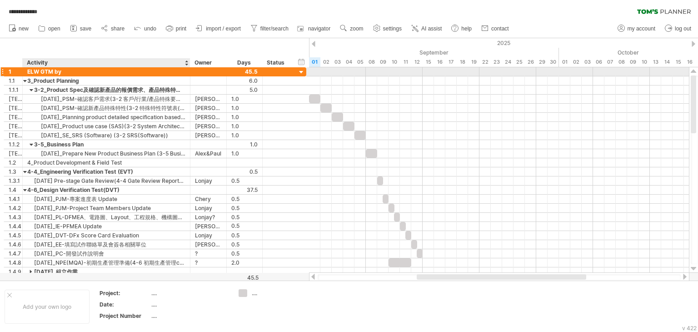
click at [65, 71] on div "ELW GTM by" at bounding box center [106, 71] width 158 height 9
type input "*******"
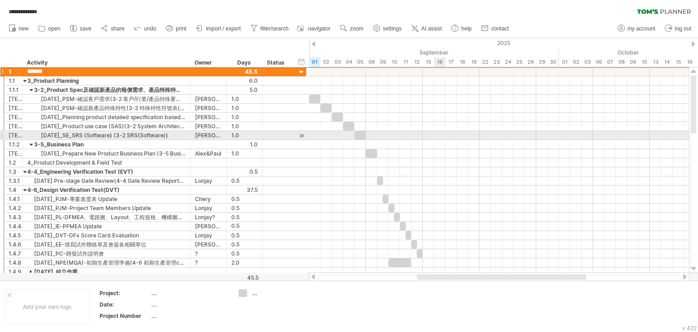
click at [465, 140] on div at bounding box center [499, 144] width 380 height 9
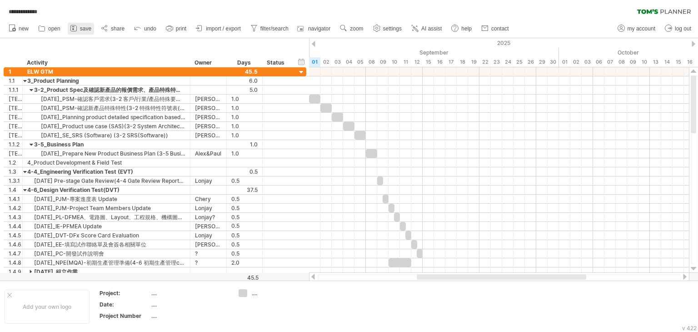
click at [83, 30] on span "save" at bounding box center [85, 28] width 11 height 6
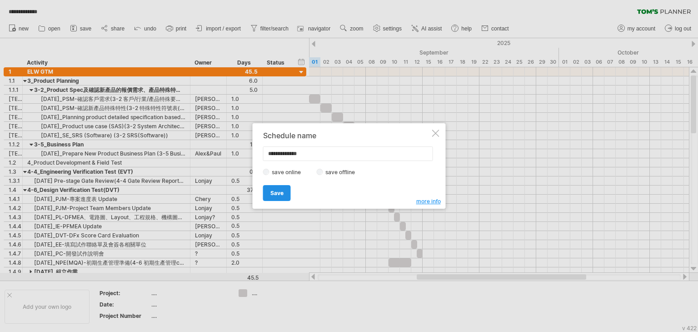
click at [278, 193] on span "Save" at bounding box center [276, 192] width 13 height 7
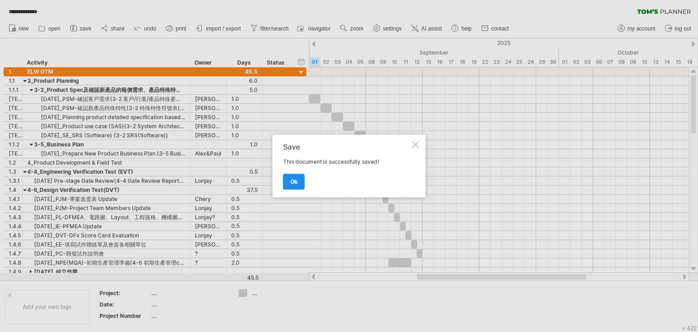
click at [290, 181] on span "ok" at bounding box center [293, 181] width 7 height 7
